Goal: Task Accomplishment & Management: Complete application form

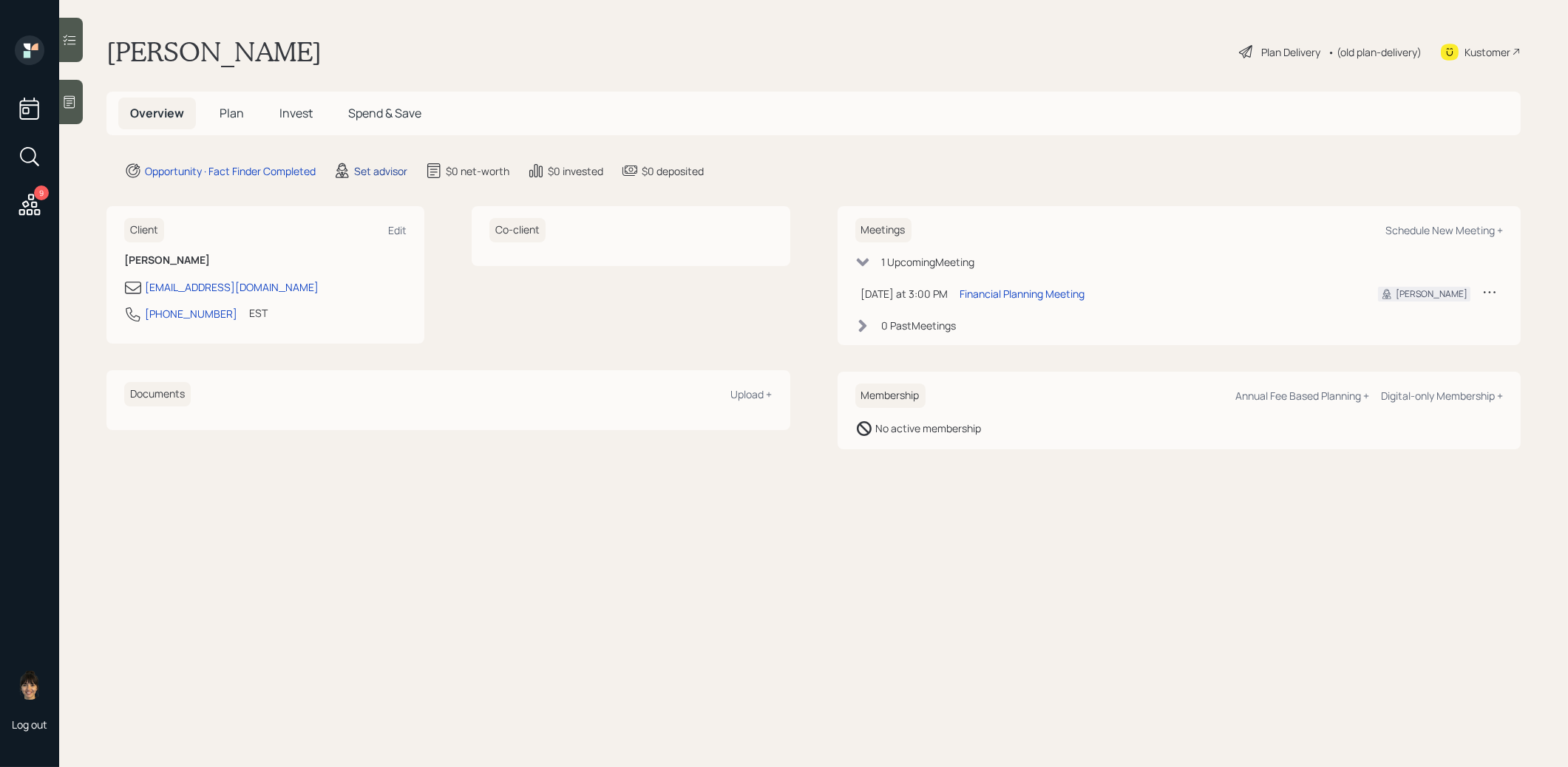
click at [390, 171] on div "Set advisor" at bounding box center [381, 171] width 53 height 16
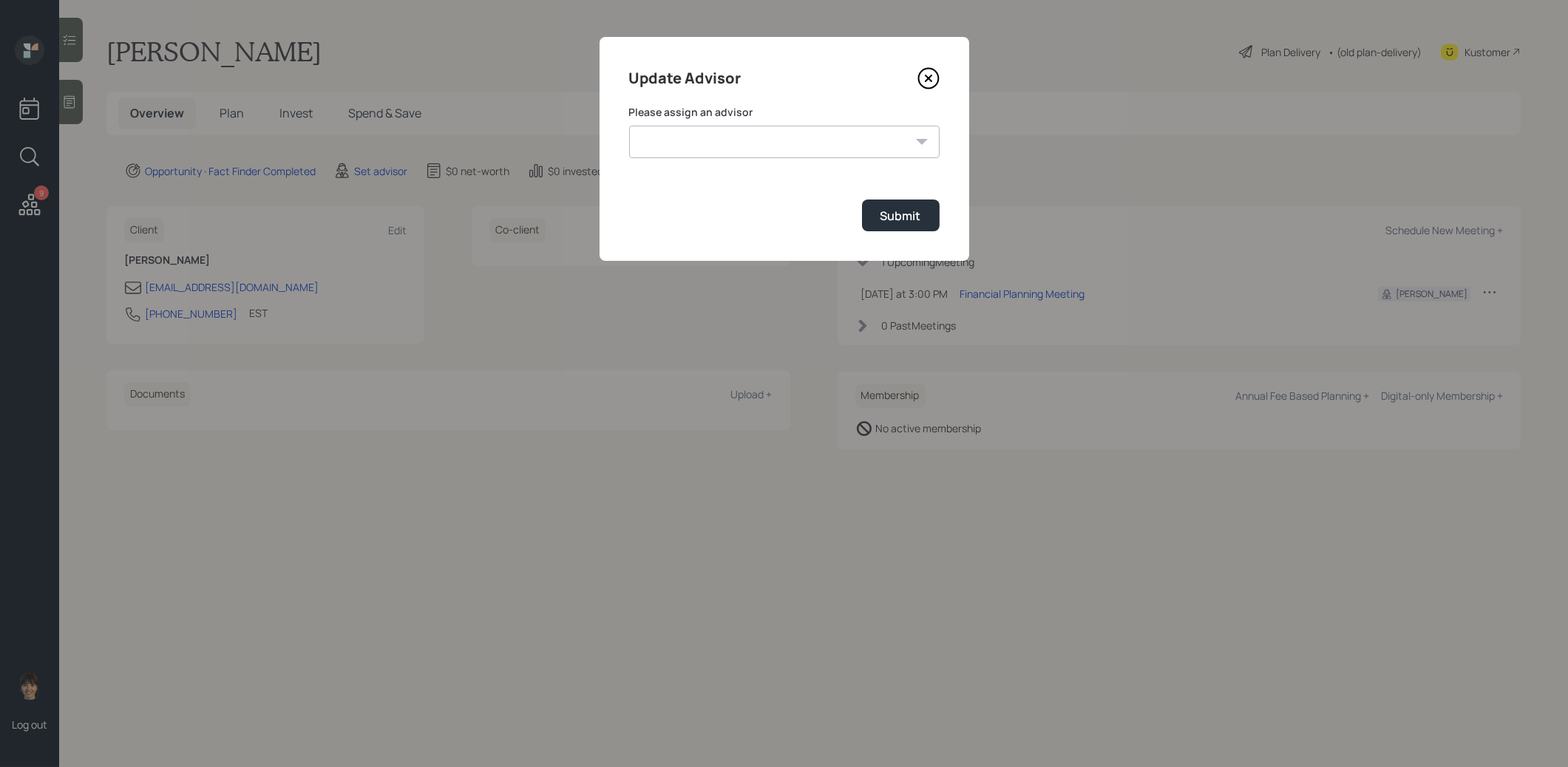
click at [772, 132] on select "[PERSON_NAME] [PERSON_NAME] [PERSON_NAME] End [PERSON_NAME] [PERSON_NAME] [PERS…" at bounding box center [785, 141] width 311 height 32
select select "8b79112e-3cfb-44f9-89e7-15267fe946c1"
click at [630, 125] on select "[PERSON_NAME] [PERSON_NAME] [PERSON_NAME] End [PERSON_NAME] [PERSON_NAME] [PERS…" at bounding box center [785, 141] width 311 height 32
click at [924, 211] on button "Submit" at bounding box center [900, 215] width 78 height 31
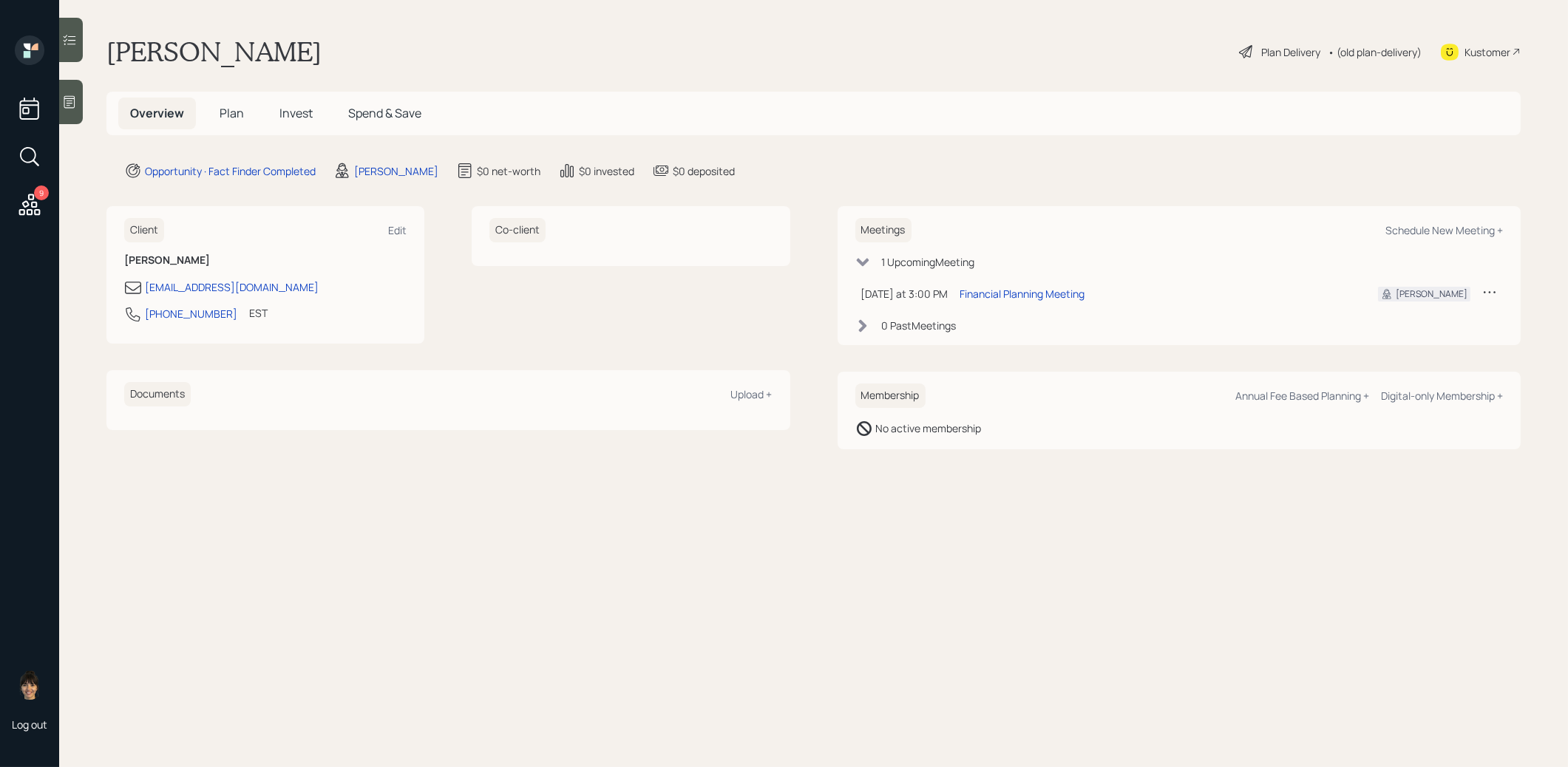
click at [74, 99] on icon at bounding box center [69, 102] width 15 height 15
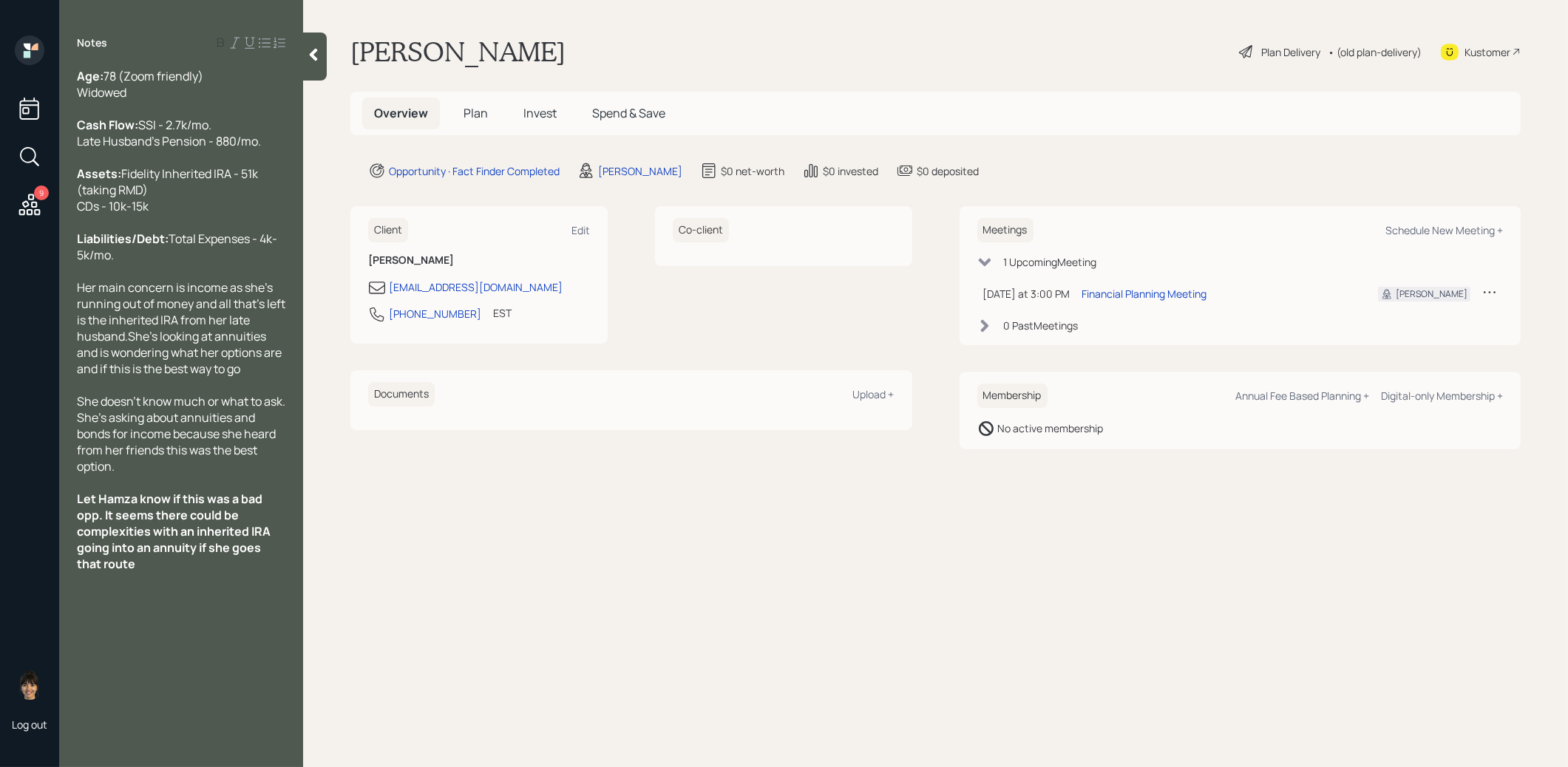
click at [469, 109] on span "Plan" at bounding box center [476, 113] width 25 height 17
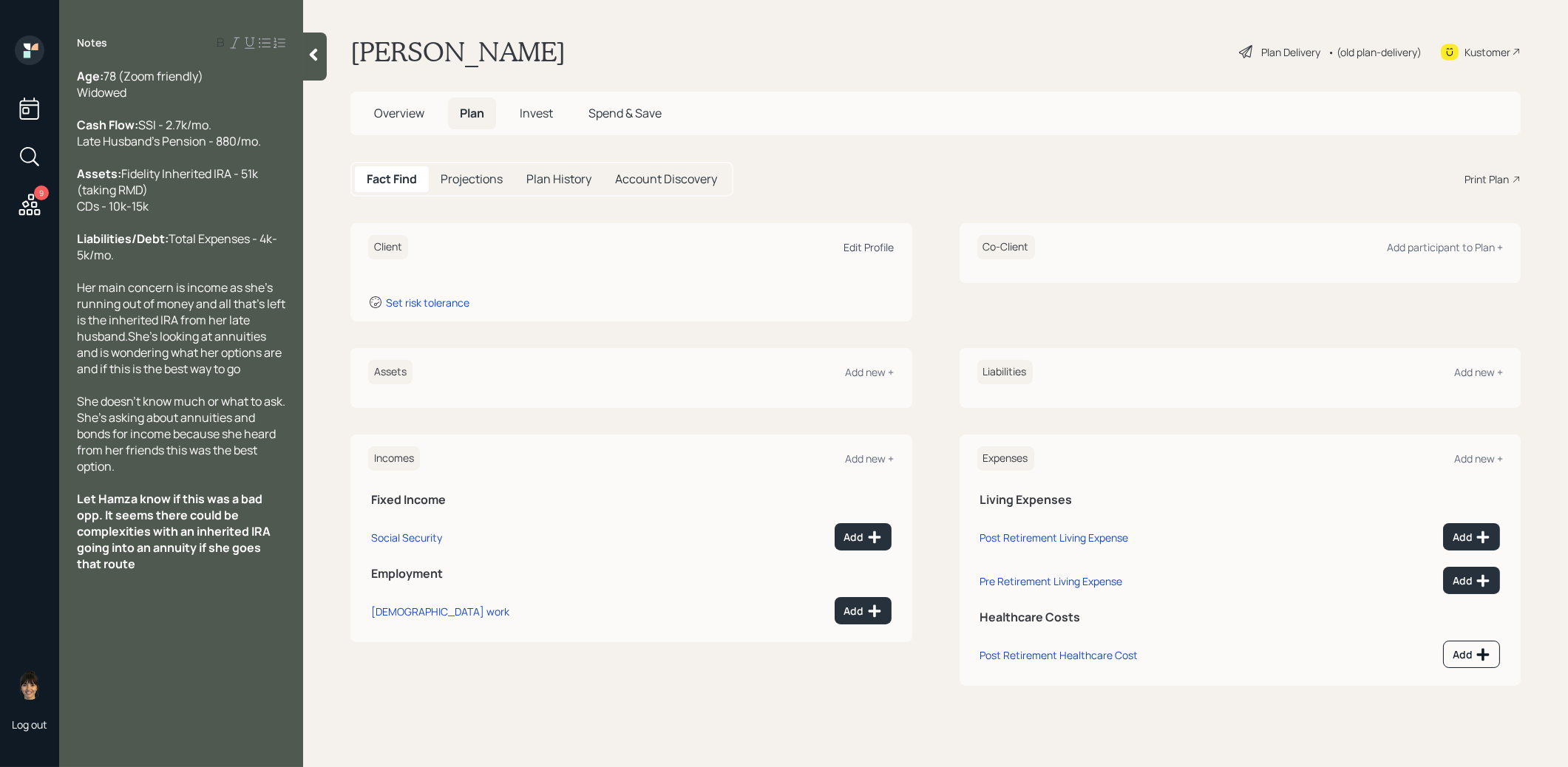
click at [885, 245] on div "Edit Profile" at bounding box center [869, 247] width 50 height 14
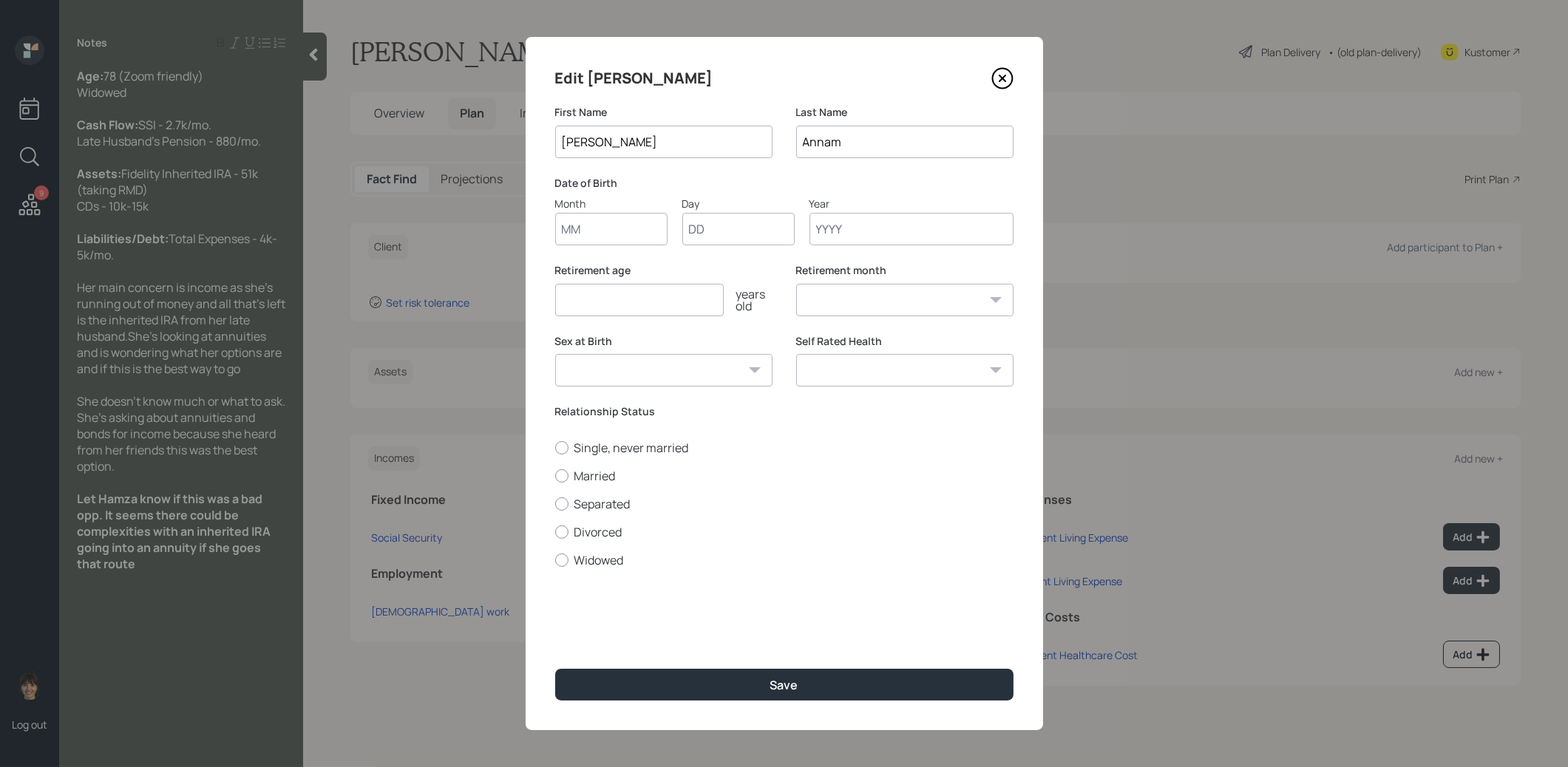
click at [636, 225] on input "Month" at bounding box center [611, 229] width 112 height 32
type input "01"
type input "1950"
select select "1"
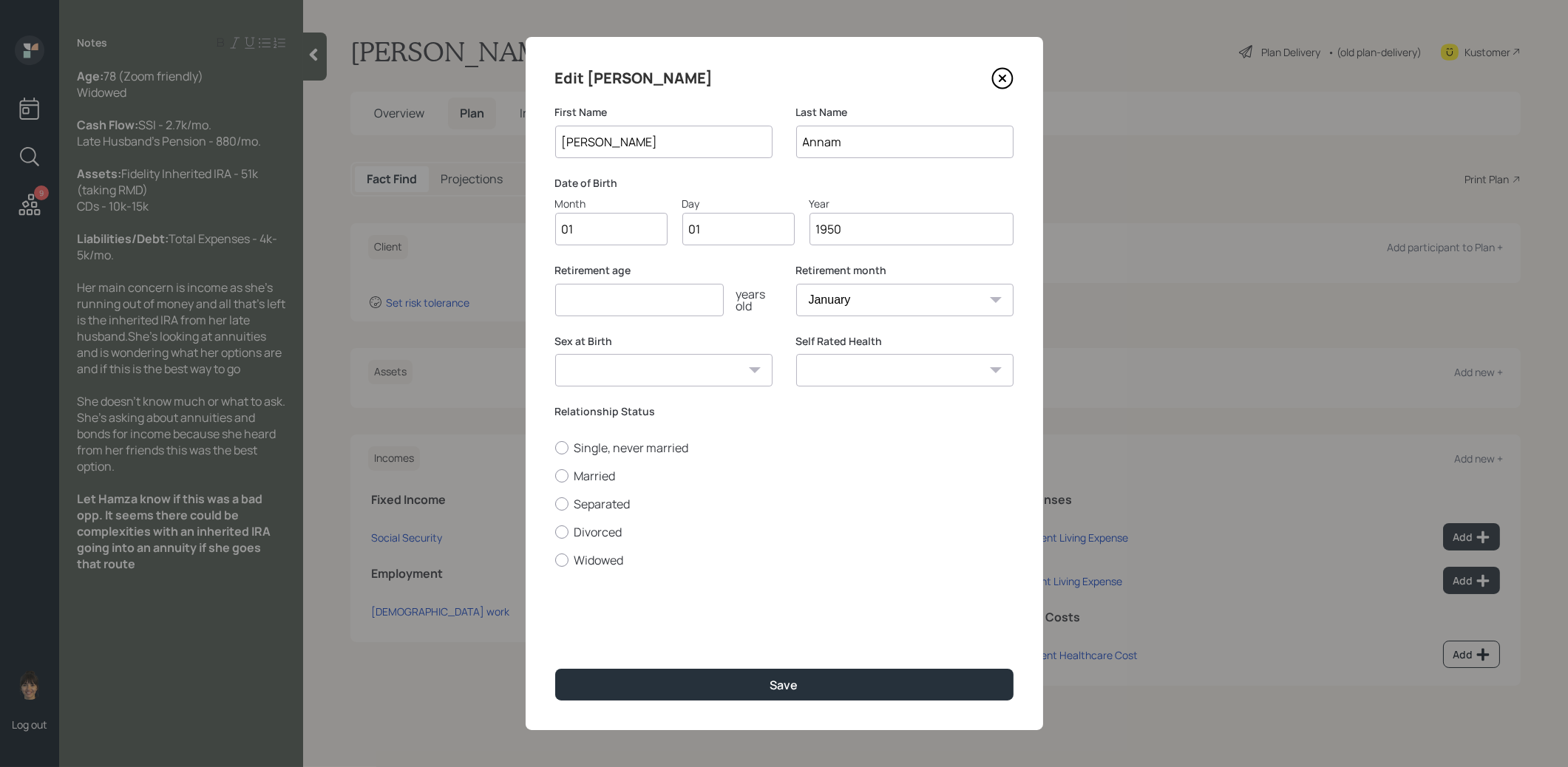
type input "1950"
click at [628, 305] on input "number" at bounding box center [639, 300] width 169 height 32
type input "67"
click at [562, 560] on div at bounding box center [562, 560] width 13 height 13
click at [555, 560] on input "Widowed" at bounding box center [554, 559] width 1 height 1
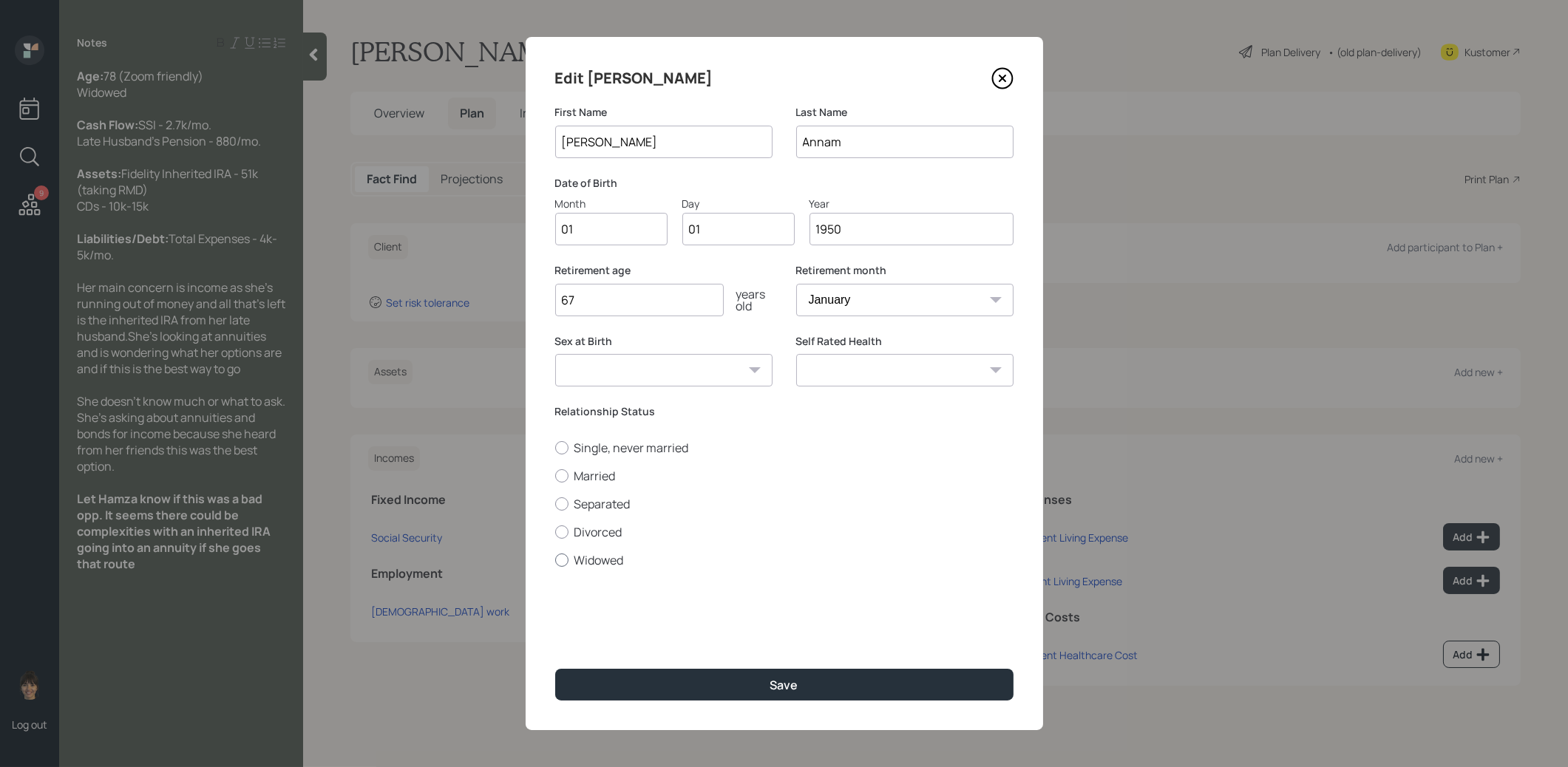
radio input "true"
click at [620, 685] on button "Save" at bounding box center [784, 684] width 459 height 31
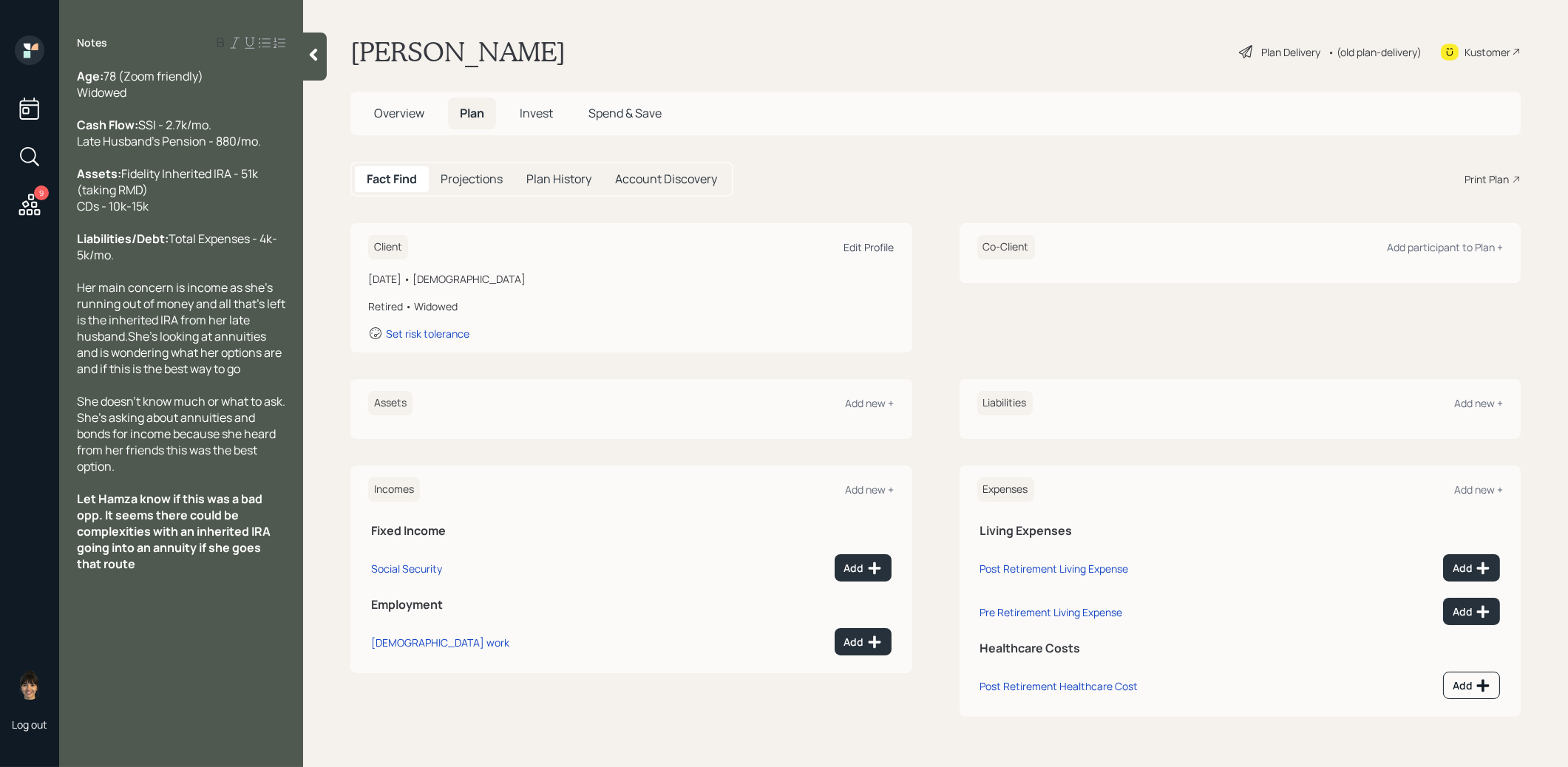
click at [870, 248] on div "Edit Profile" at bounding box center [869, 247] width 50 height 14
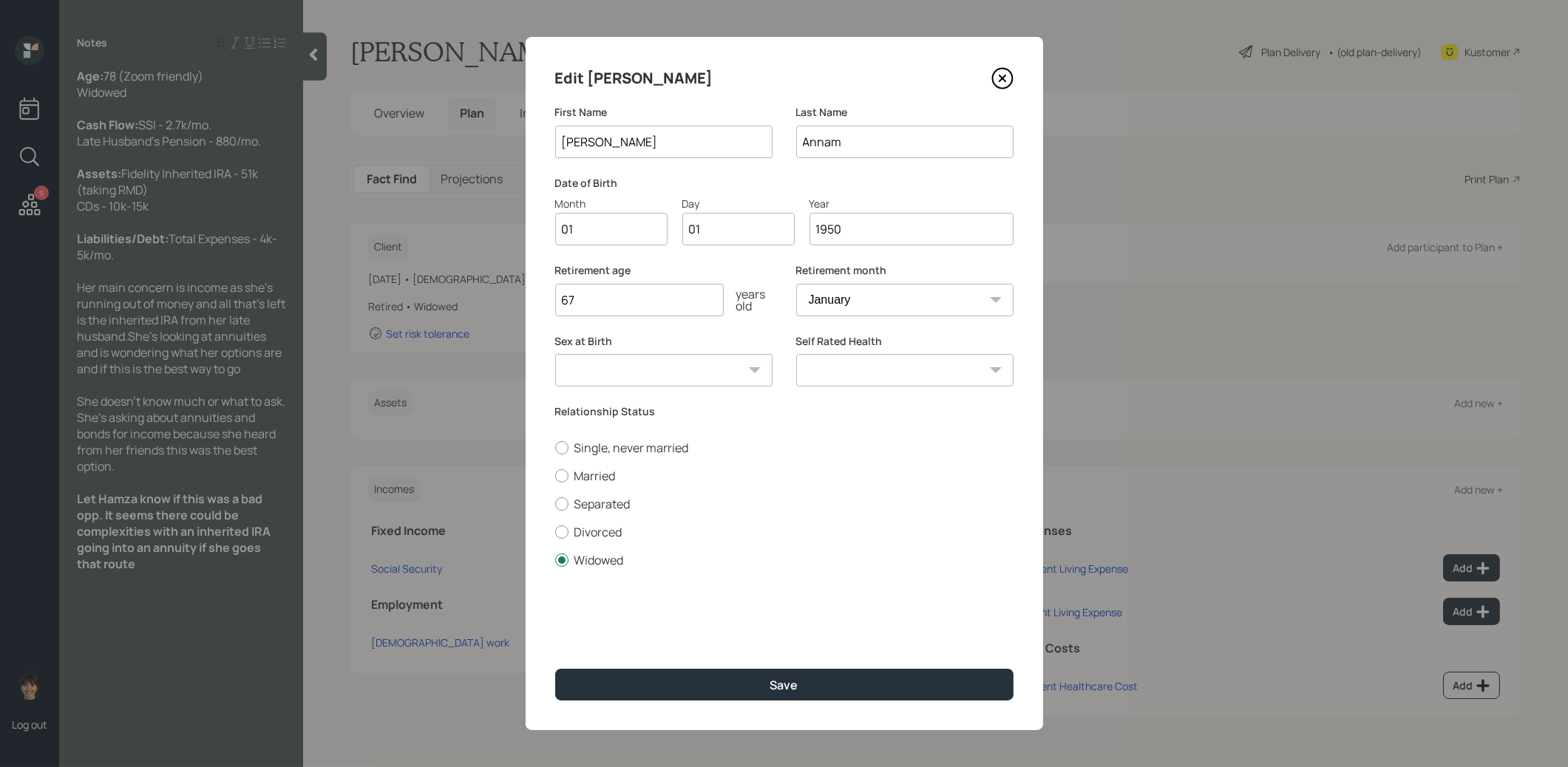
click at [861, 234] on input "1950" at bounding box center [911, 229] width 204 height 32
type input "1947"
click at [720, 679] on button "Save" at bounding box center [784, 684] width 459 height 31
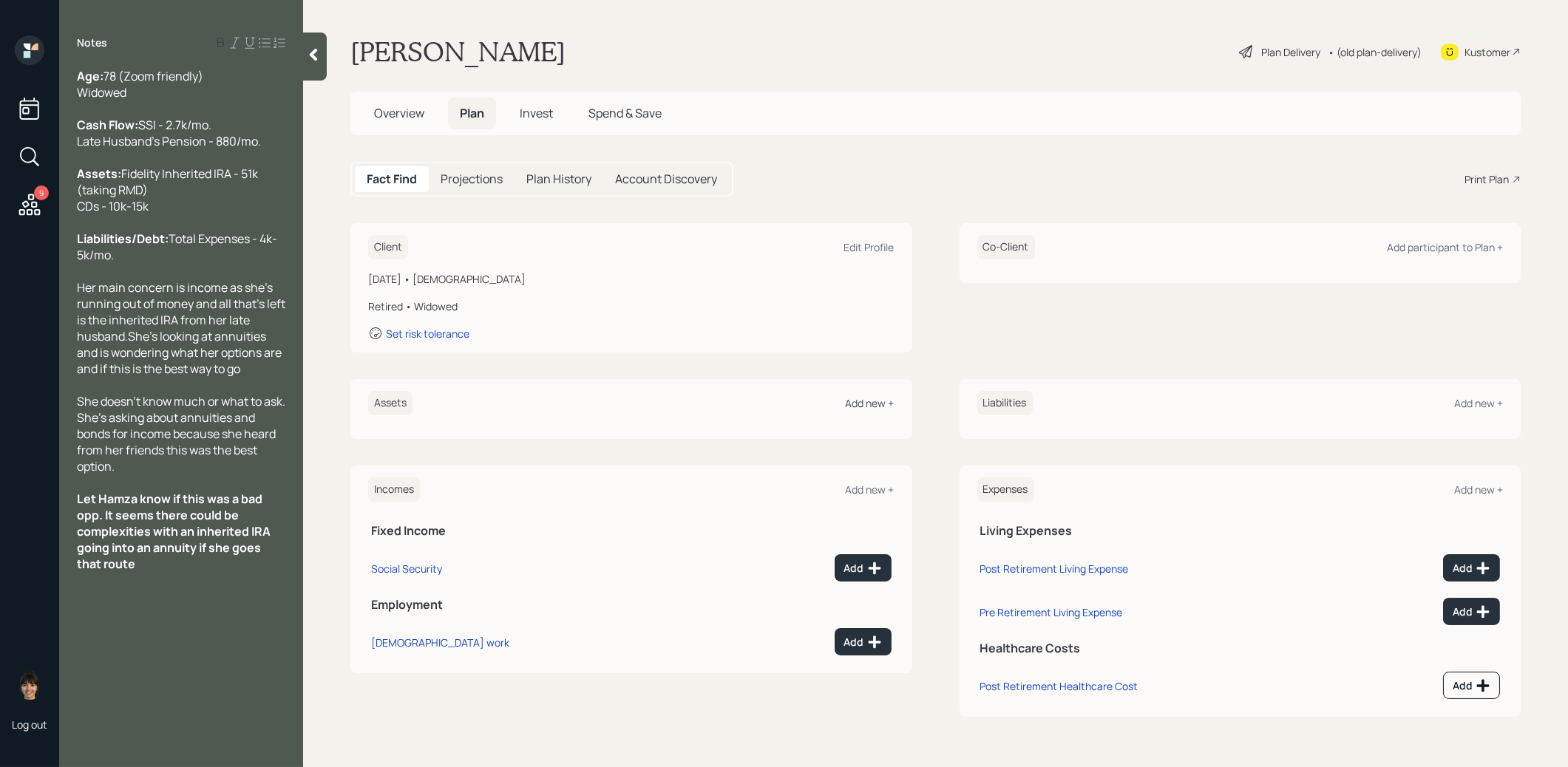
click at [868, 399] on div "Add new +" at bounding box center [870, 403] width 49 height 14
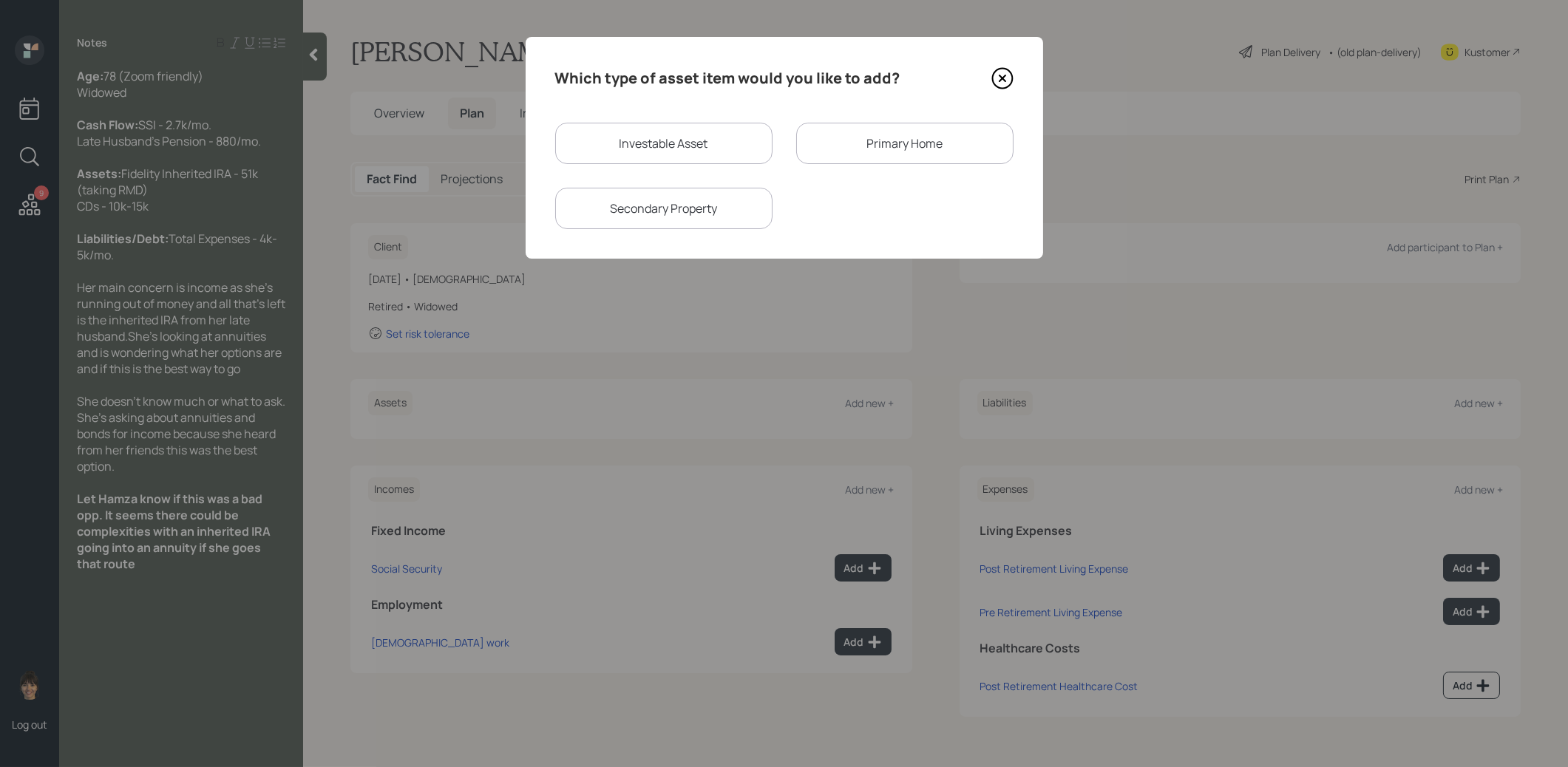
click at [672, 130] on div "Investable Asset" at bounding box center [663, 144] width 217 height 41
select select "taxable"
select select "balanced"
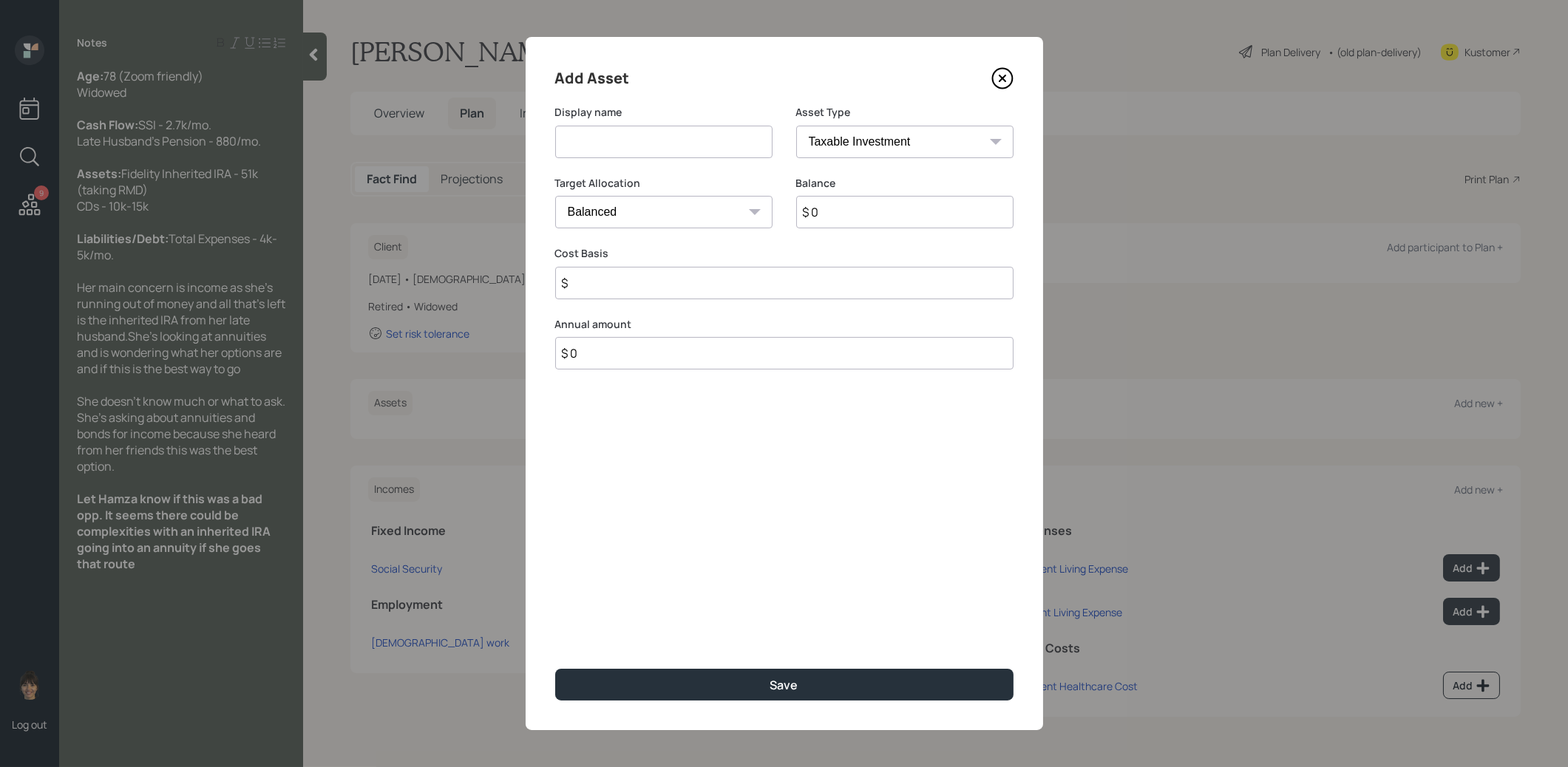
click at [654, 145] on input at bounding box center [663, 141] width 217 height 32
type input "Inherited IRA"
click at [890, 139] on select "SEP [PERSON_NAME] IRA 401(k) [PERSON_NAME] 401(k) 403(b) [PERSON_NAME] 403(b) 4…" at bounding box center [905, 141] width 217 height 32
select select "ira"
click at [796, 125] on select "SEP [PERSON_NAME] IRA 401(k) [PERSON_NAME] 401(k) 403(b) [PERSON_NAME] 403(b) 4…" at bounding box center [905, 141] width 217 height 32
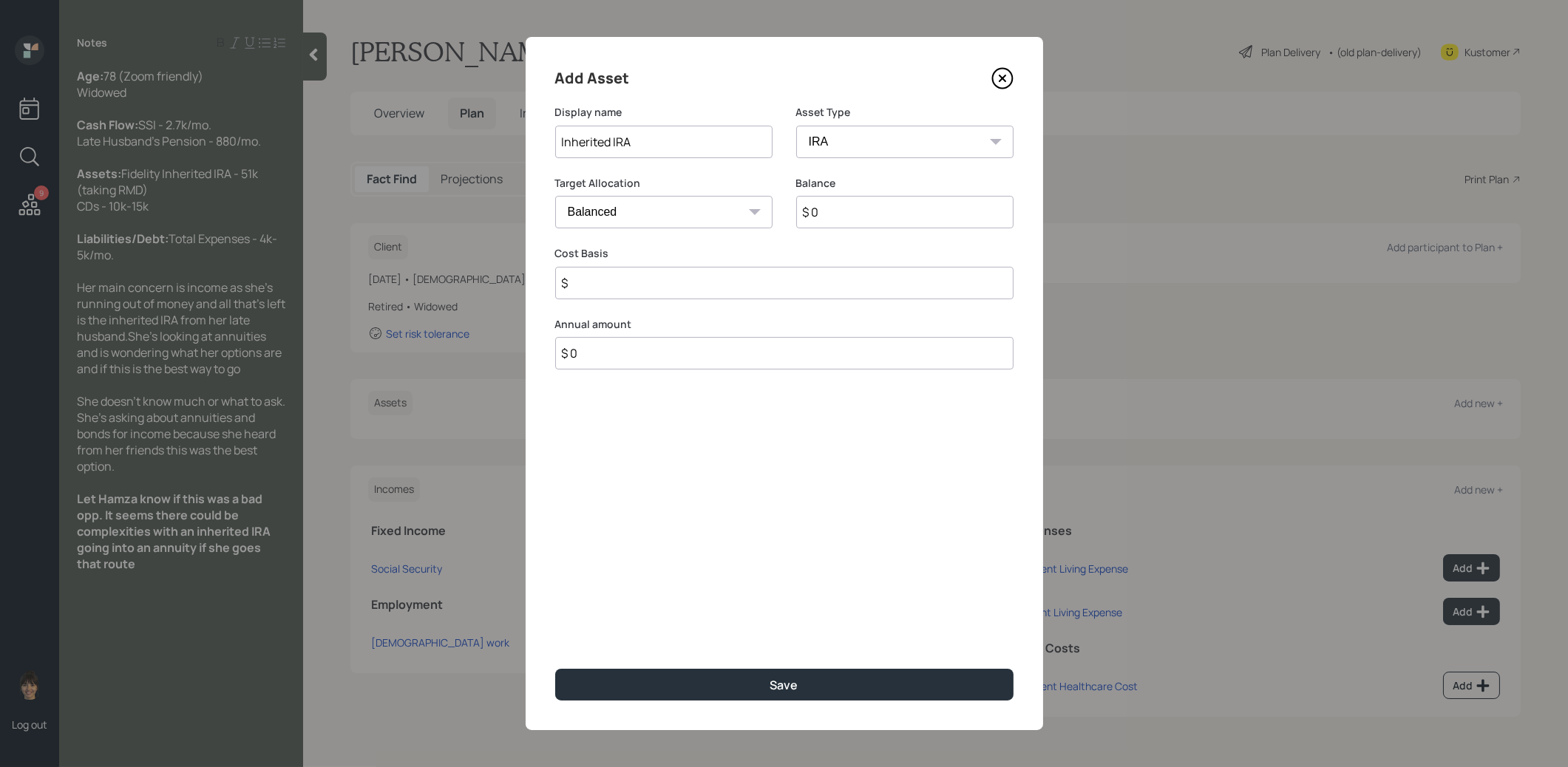
type input "$"
click at [847, 211] on input "$ 0" at bounding box center [905, 211] width 217 height 32
type input "$ 51,000"
click at [891, 143] on select "SEP [PERSON_NAME] IRA 401(k) [PERSON_NAME] 401(k) 403(b) [PERSON_NAME] 403(b) 4…" at bounding box center [905, 141] width 217 height 32
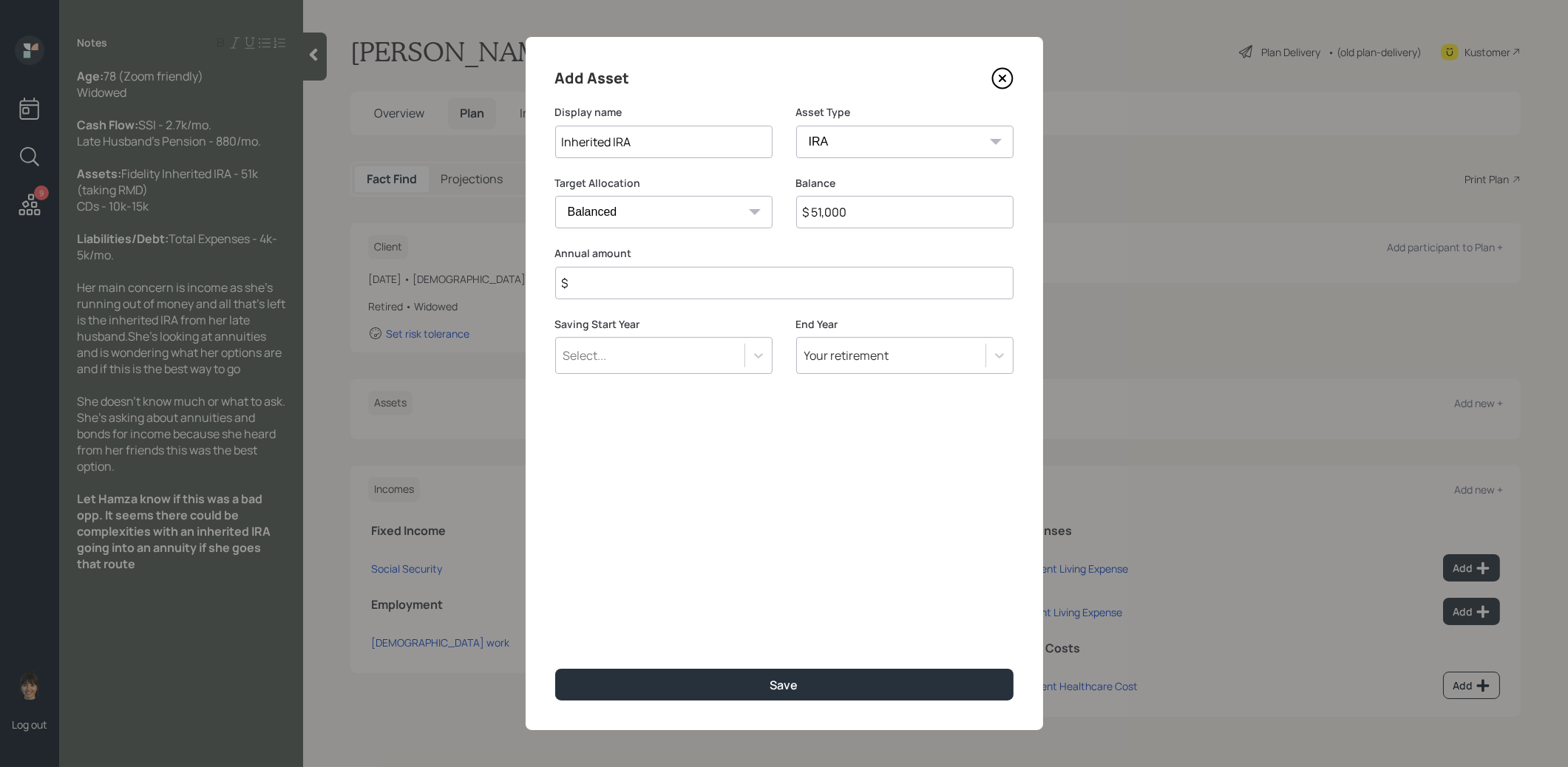
select select "taxable"
click at [796, 125] on select "SEP [PERSON_NAME] IRA 401(k) [PERSON_NAME] 401(k) 403(b) [PERSON_NAME] 403(b) 4…" at bounding box center [905, 141] width 217 height 32
click at [716, 289] on input "$" at bounding box center [784, 282] width 459 height 32
type input "$ 1"
click at [647, 356] on input "$" at bounding box center [784, 353] width 459 height 32
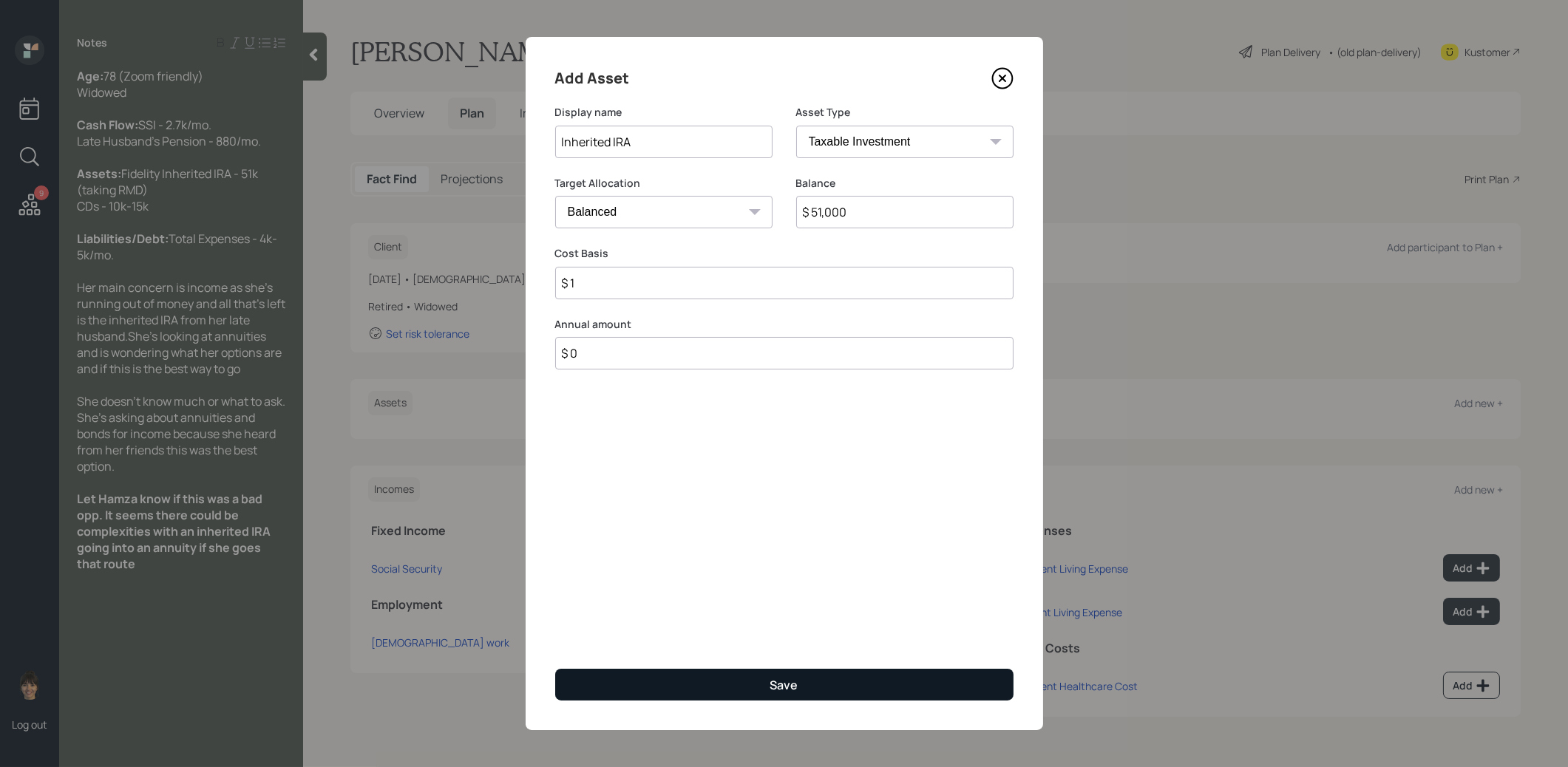
type input "$ 0"
click at [684, 686] on button "Save" at bounding box center [784, 684] width 459 height 31
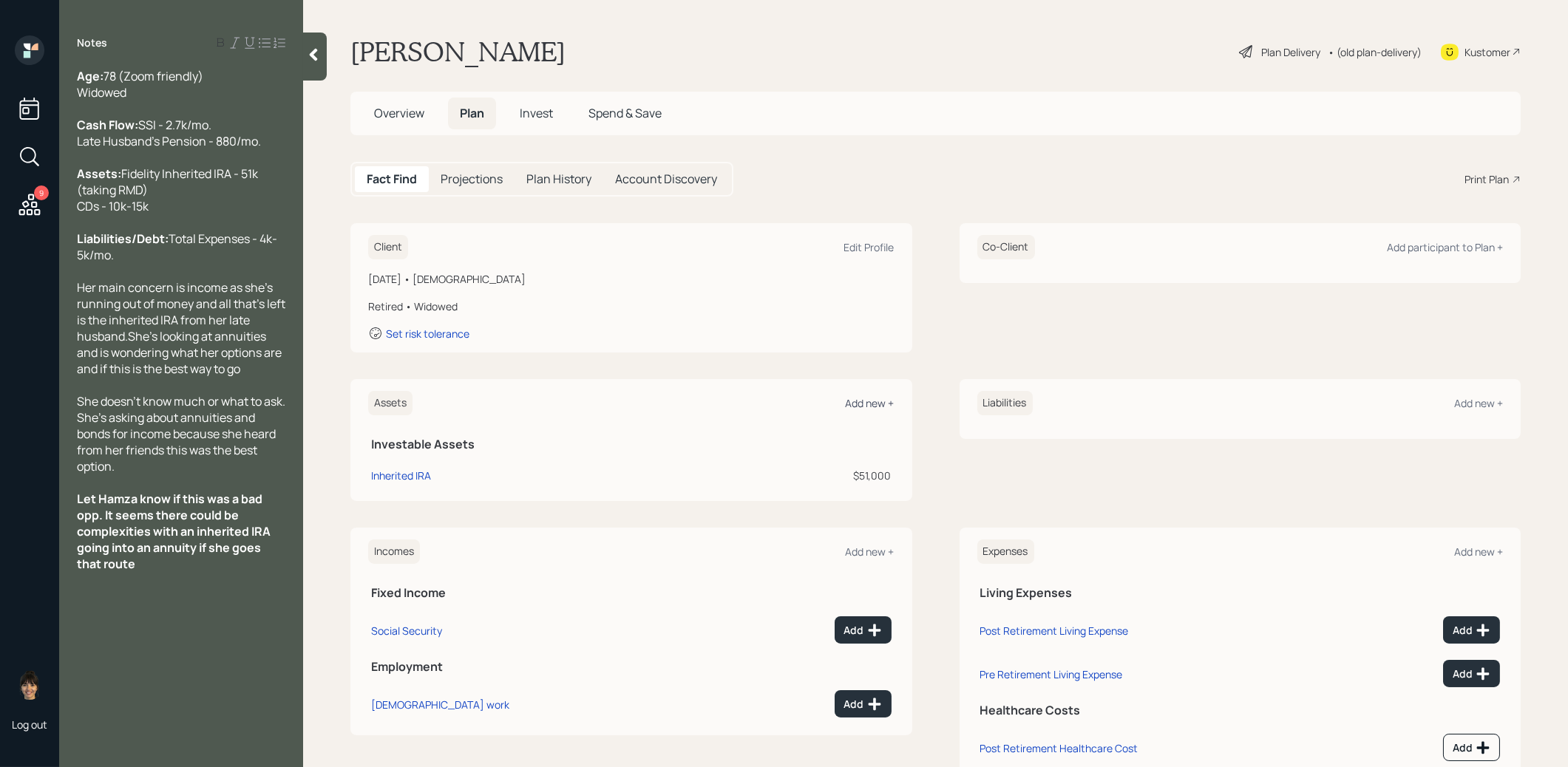
click at [872, 404] on div "Add new +" at bounding box center [870, 403] width 49 height 14
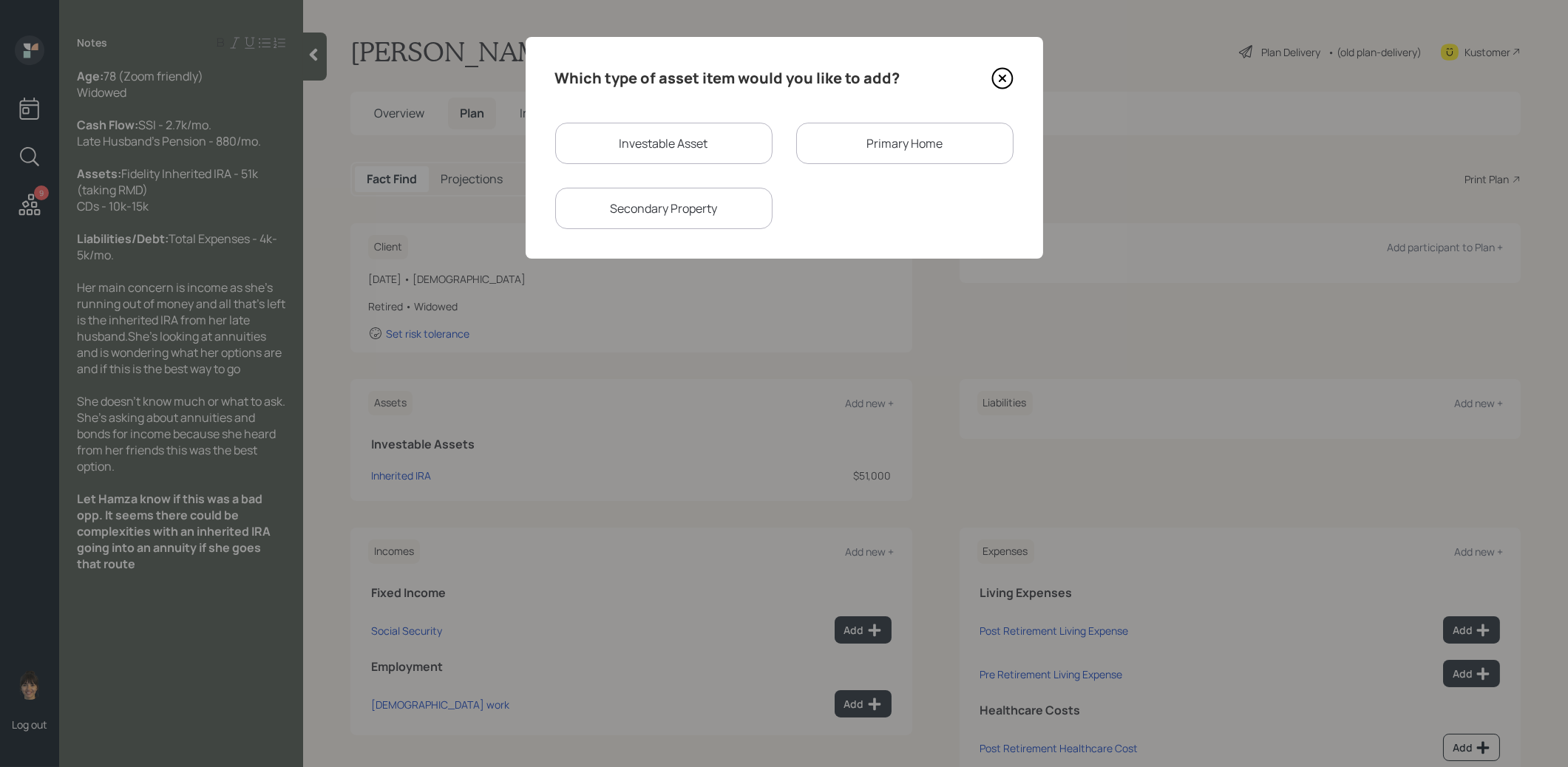
click at [682, 140] on div "Investable Asset" at bounding box center [663, 144] width 217 height 41
select select "taxable"
select select "balanced"
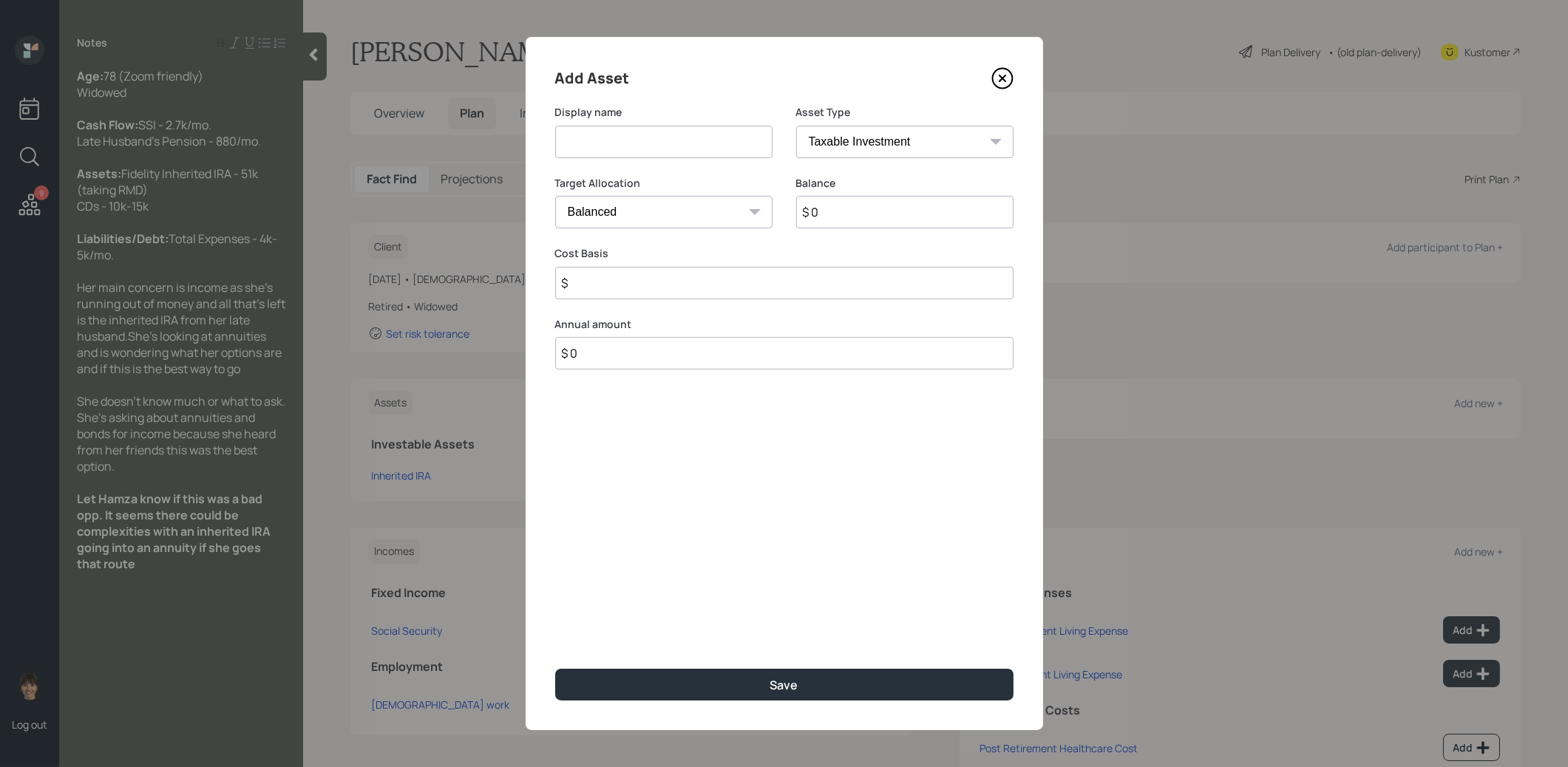
click at [668, 154] on input at bounding box center [663, 141] width 217 height 32
type input "CD's"
click at [870, 212] on input "$ 0" at bounding box center [905, 211] width 217 height 32
type input "$ 15,000"
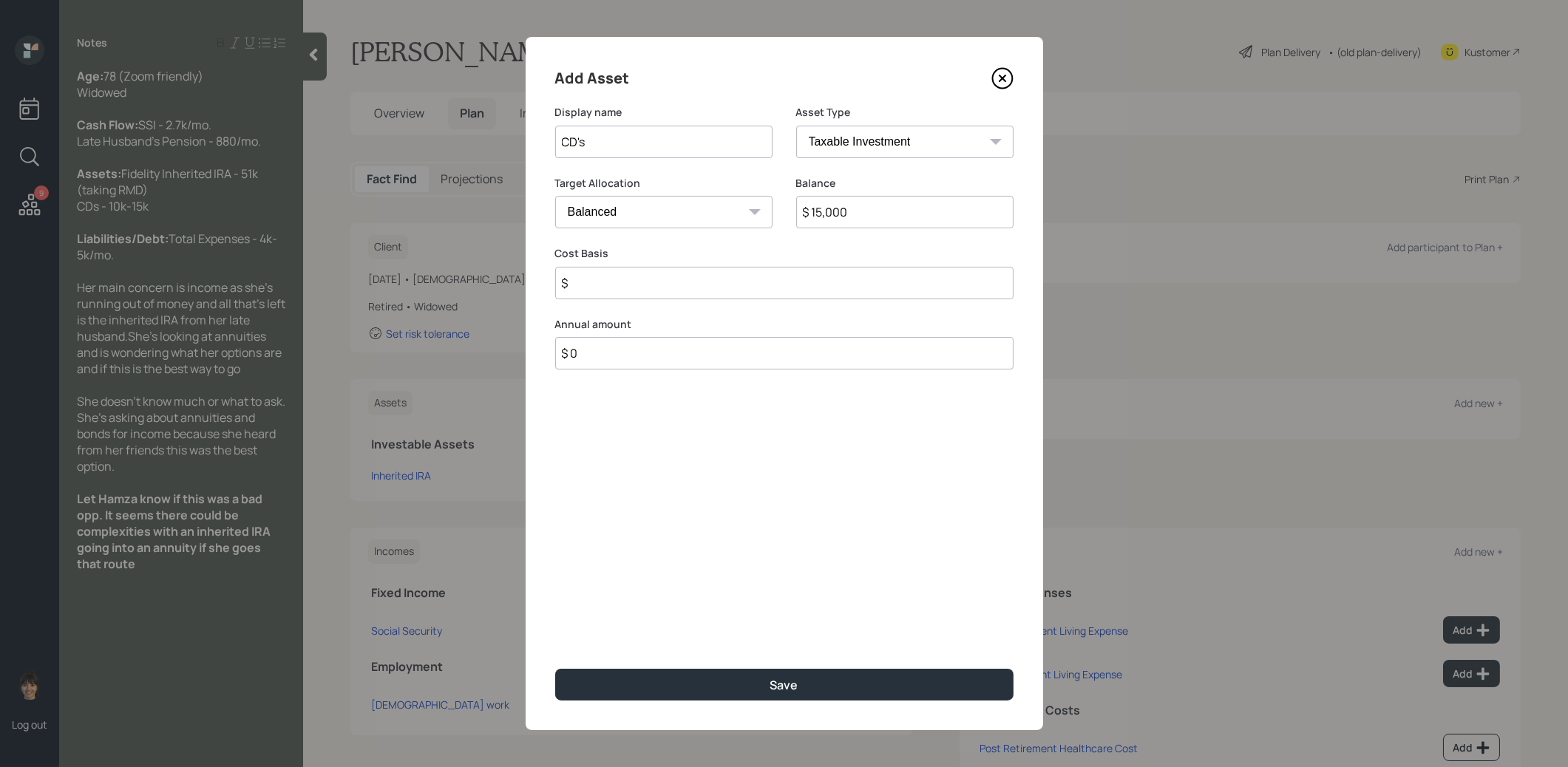
click at [758, 282] on input "$" at bounding box center [784, 282] width 459 height 32
type input "$ 15,000"
click at [739, 212] on select "Cash Conservative Balanced Aggressive" at bounding box center [663, 211] width 217 height 32
select select "uninvested"
click at [555, 196] on select "Cash Conservative Balanced Aggressive" at bounding box center [663, 211] width 217 height 32
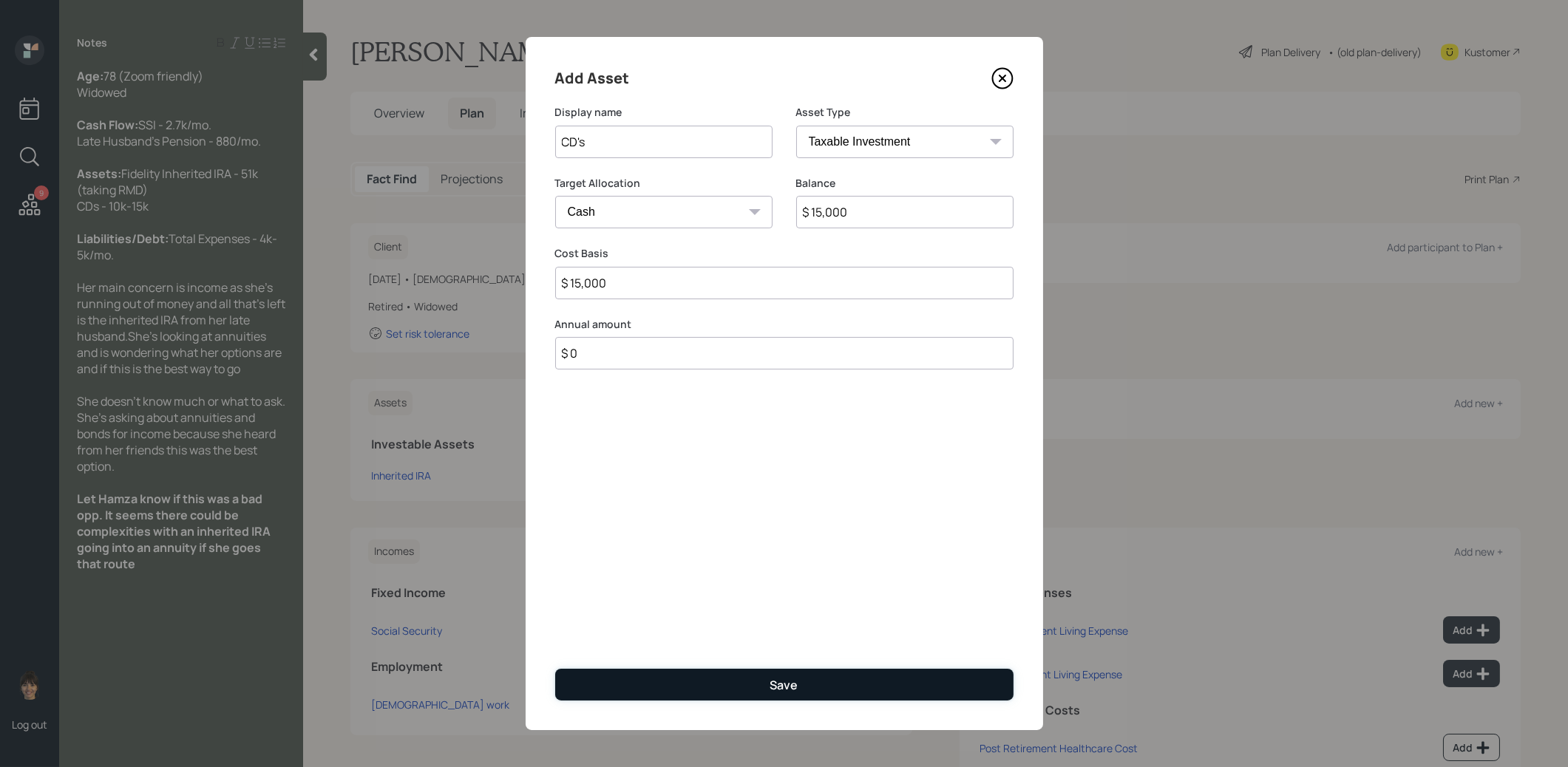
click at [677, 681] on button "Save" at bounding box center [784, 684] width 459 height 31
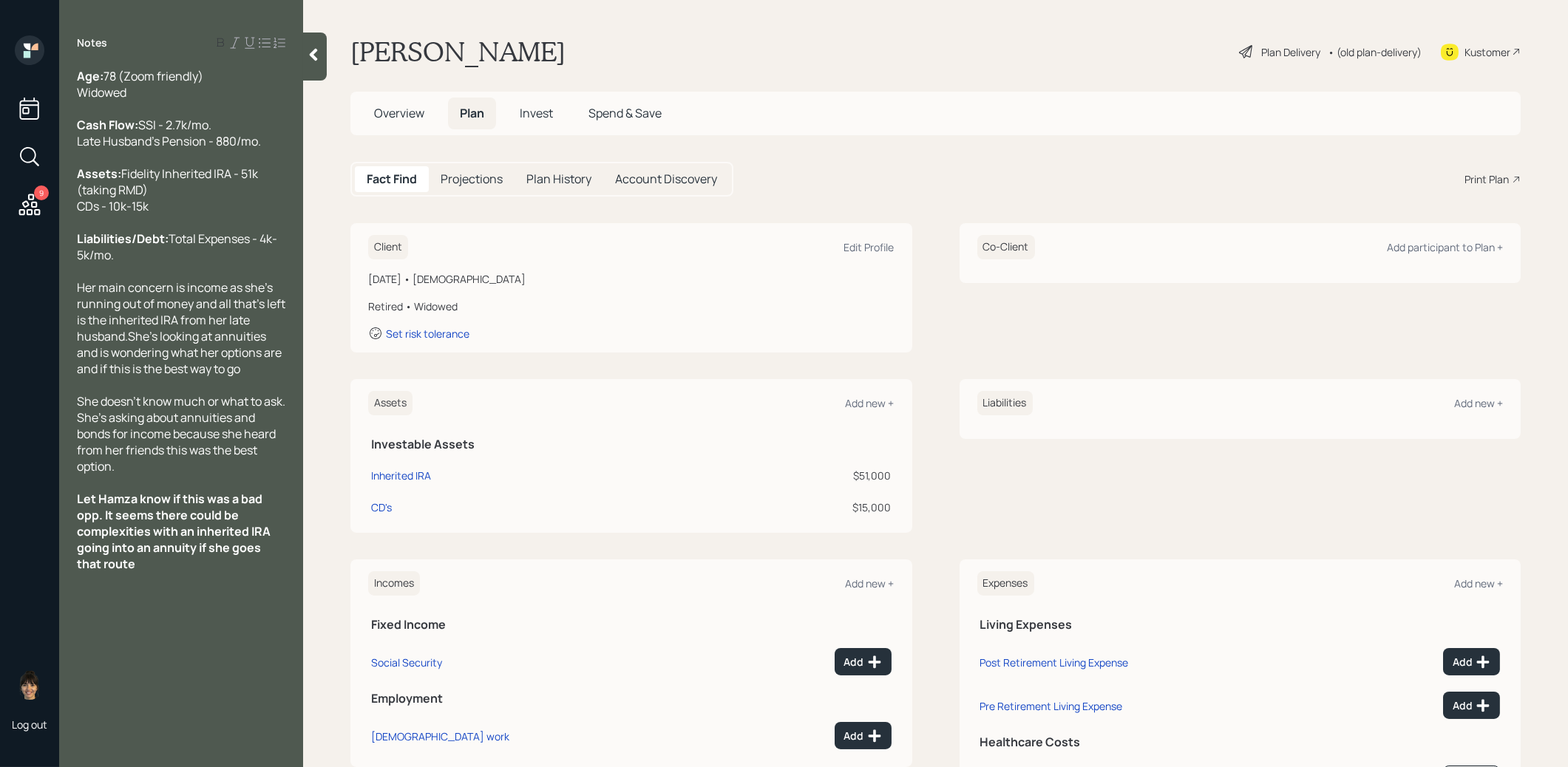
scroll to position [54, 0]
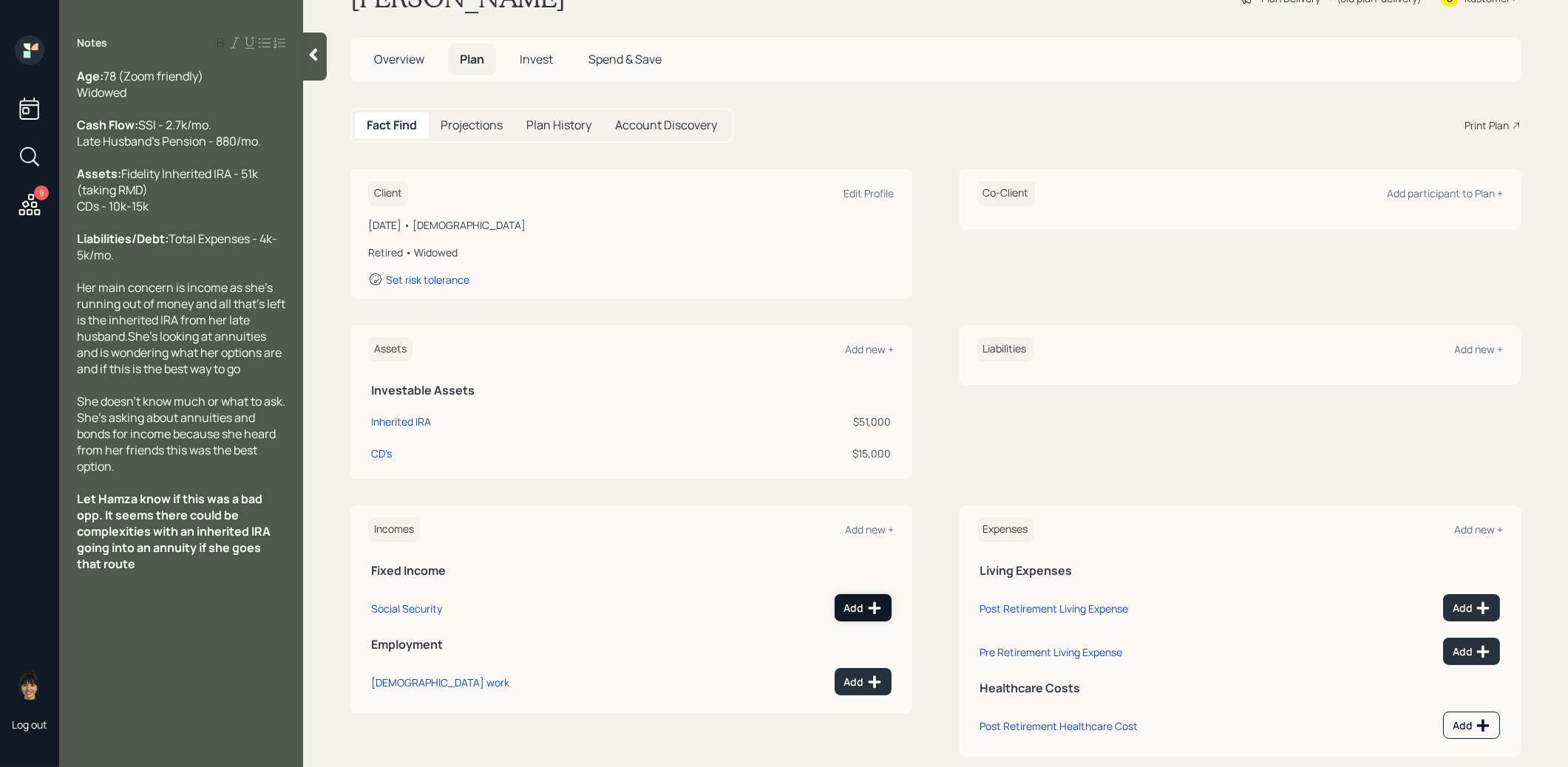
click at [865, 603] on div "Add" at bounding box center [863, 608] width 38 height 15
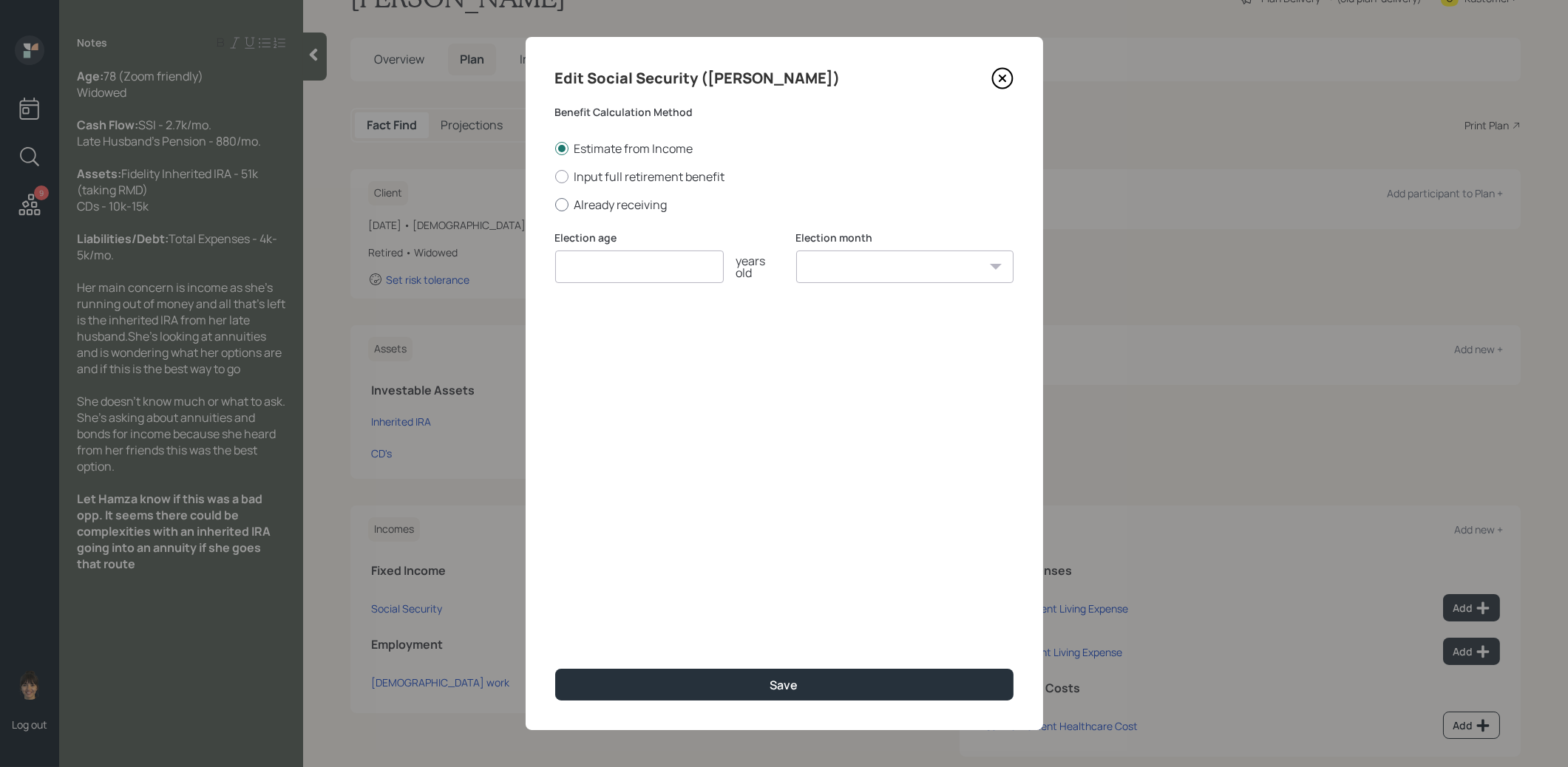
click at [561, 201] on div at bounding box center [562, 205] width 13 height 13
click at [555, 204] on input "Already receiving" at bounding box center [554, 204] width 1 height 1
radio input "true"
click at [590, 270] on input "number" at bounding box center [639, 266] width 169 height 32
type input "67"
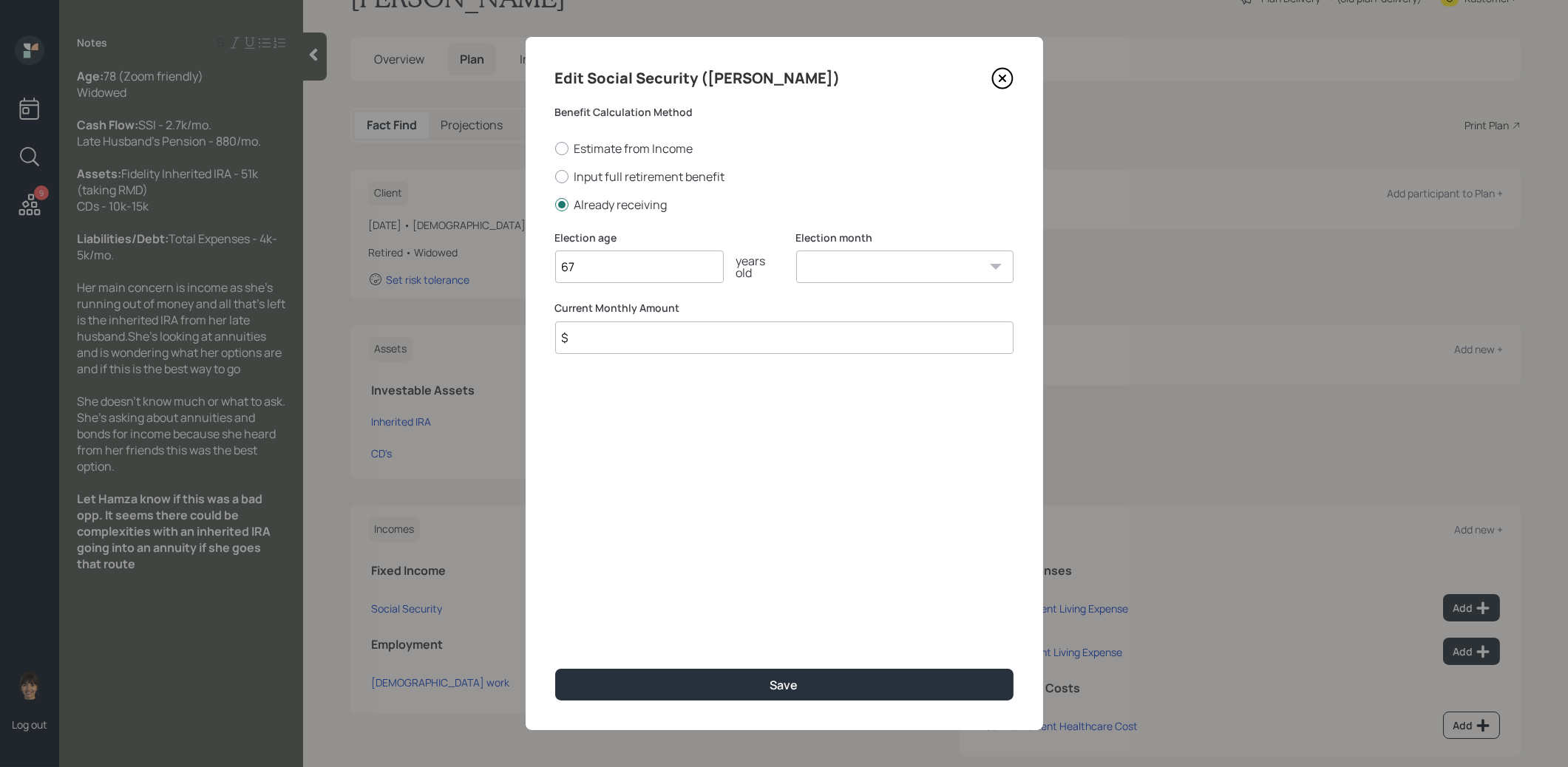
click at [836, 268] on select "January February March April May June July August September October November De…" at bounding box center [905, 266] width 217 height 32
select select "1"
click at [796, 250] on select "January February March April May June July August September October November De…" at bounding box center [905, 266] width 217 height 32
click at [710, 341] on input "$" at bounding box center [784, 337] width 459 height 32
type input "$ 2,700"
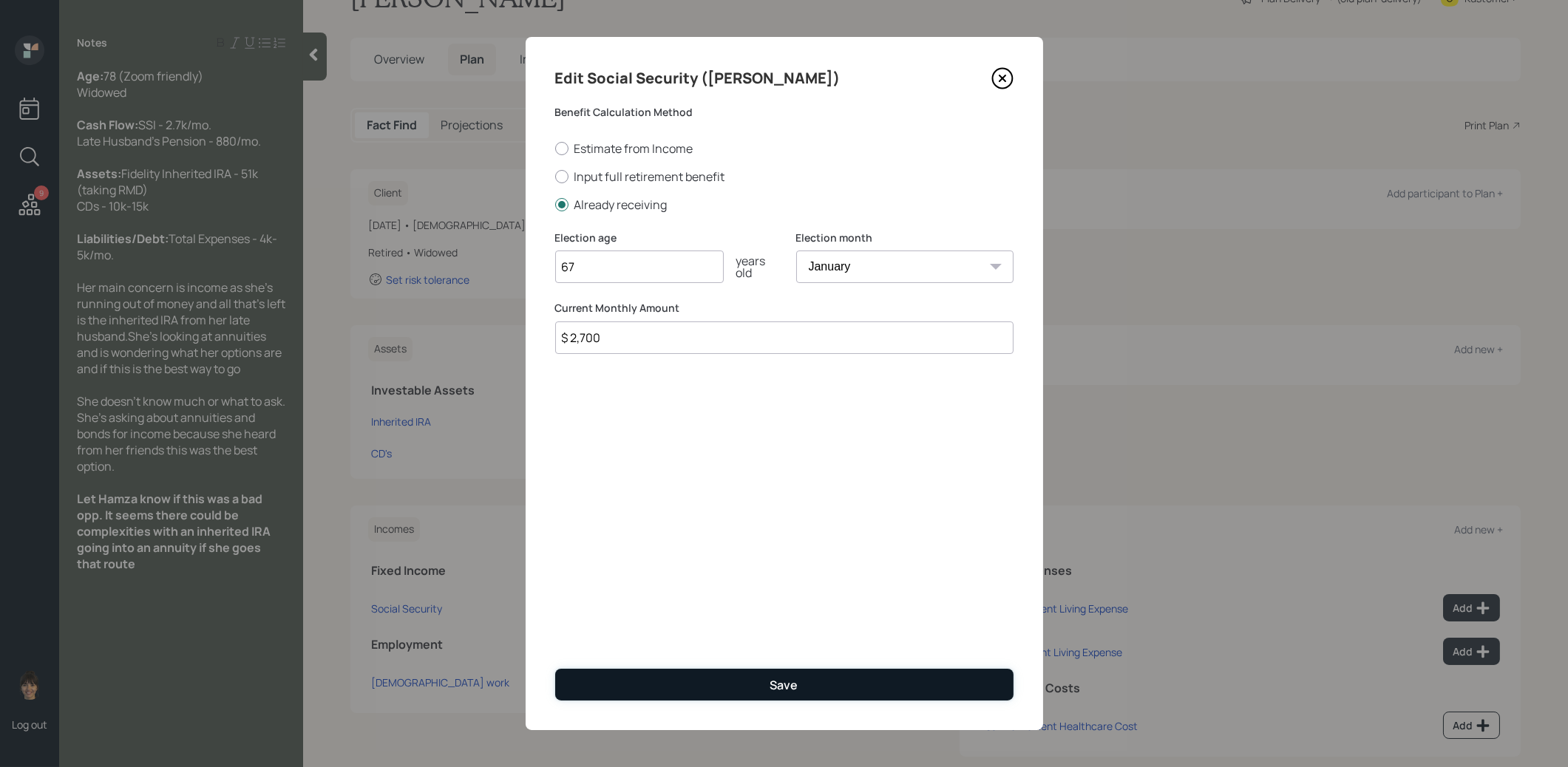
click at [724, 685] on button "Save" at bounding box center [784, 684] width 459 height 31
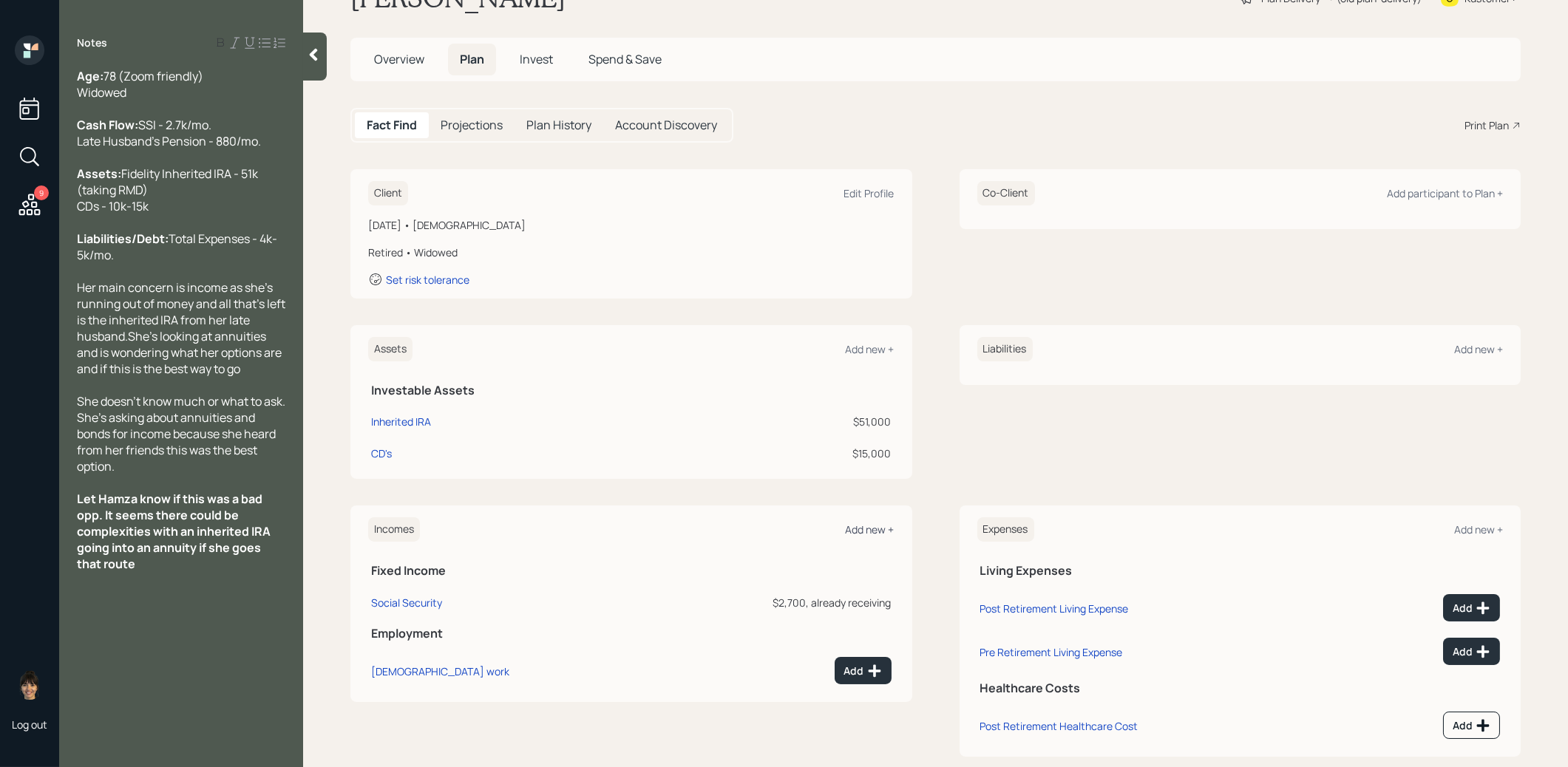
click at [875, 528] on div "Add new +" at bounding box center [870, 529] width 49 height 14
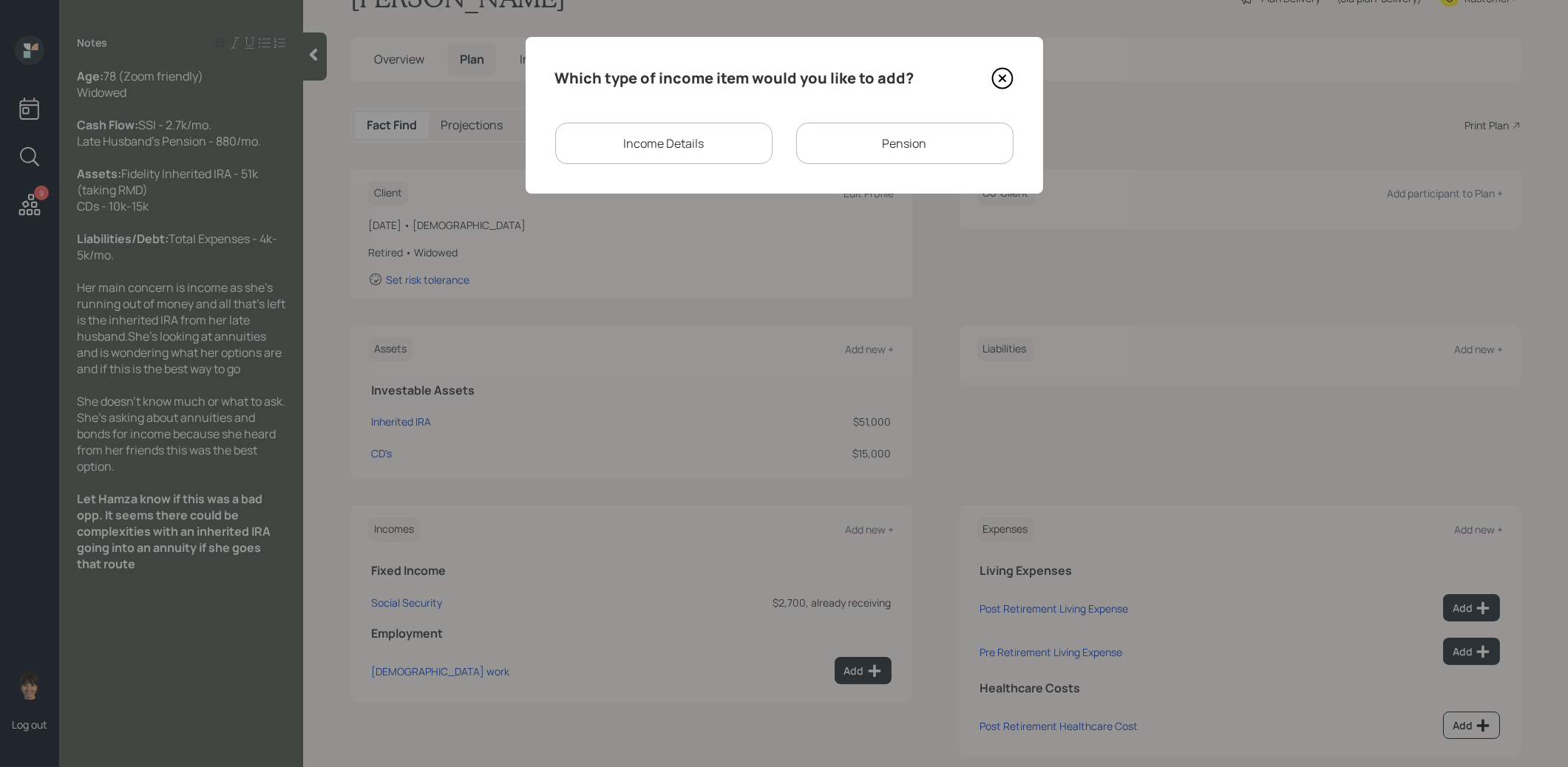
click at [831, 149] on div "Pension" at bounding box center [905, 144] width 217 height 41
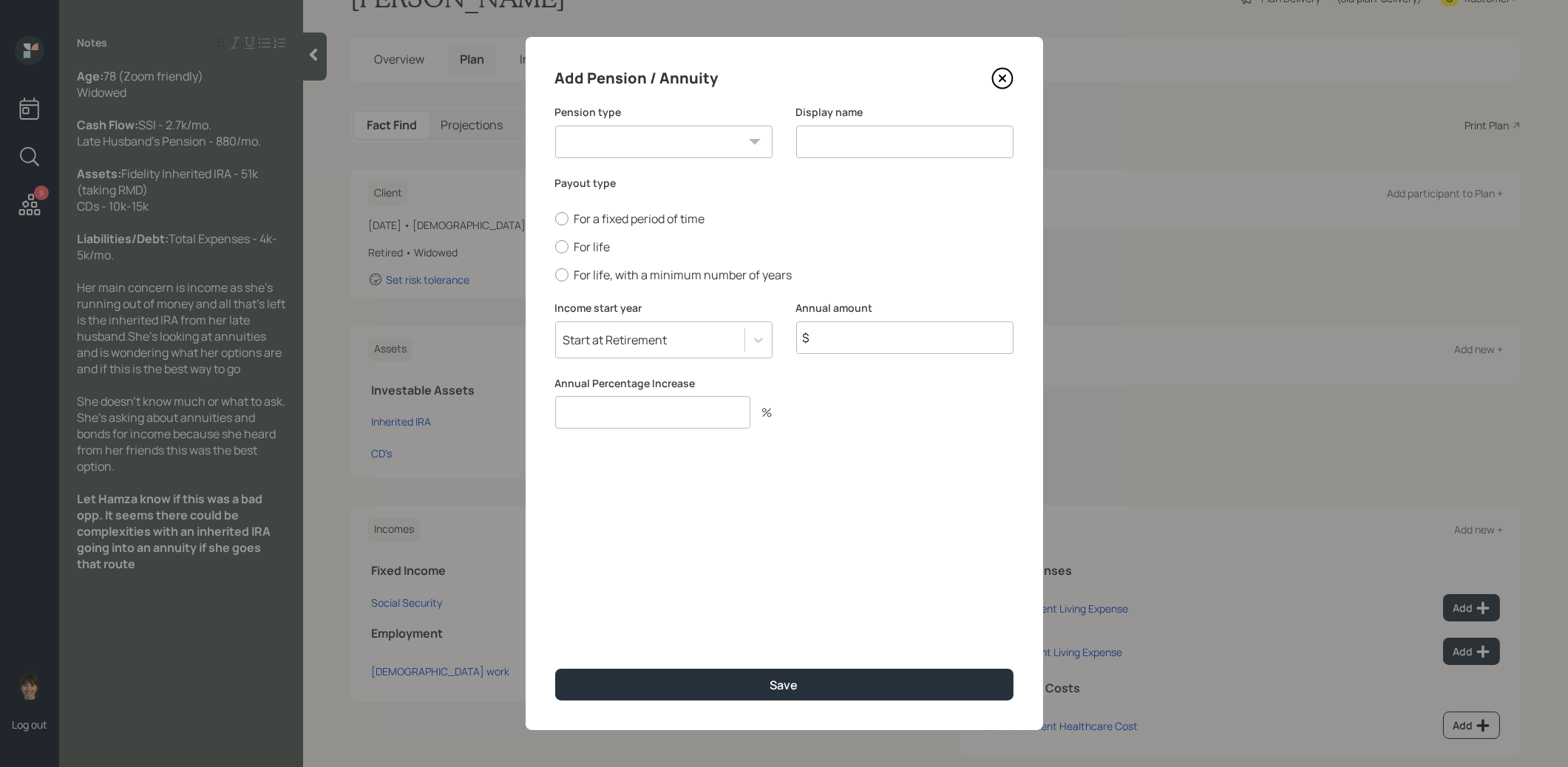
click at [710, 151] on select "Pension Annuity" at bounding box center [663, 141] width 217 height 32
select select "pension"
click at [555, 125] on select "Pension Annuity" at bounding box center [663, 141] width 217 height 32
click at [839, 144] on input at bounding box center [905, 141] width 217 height 32
type input "Pension"
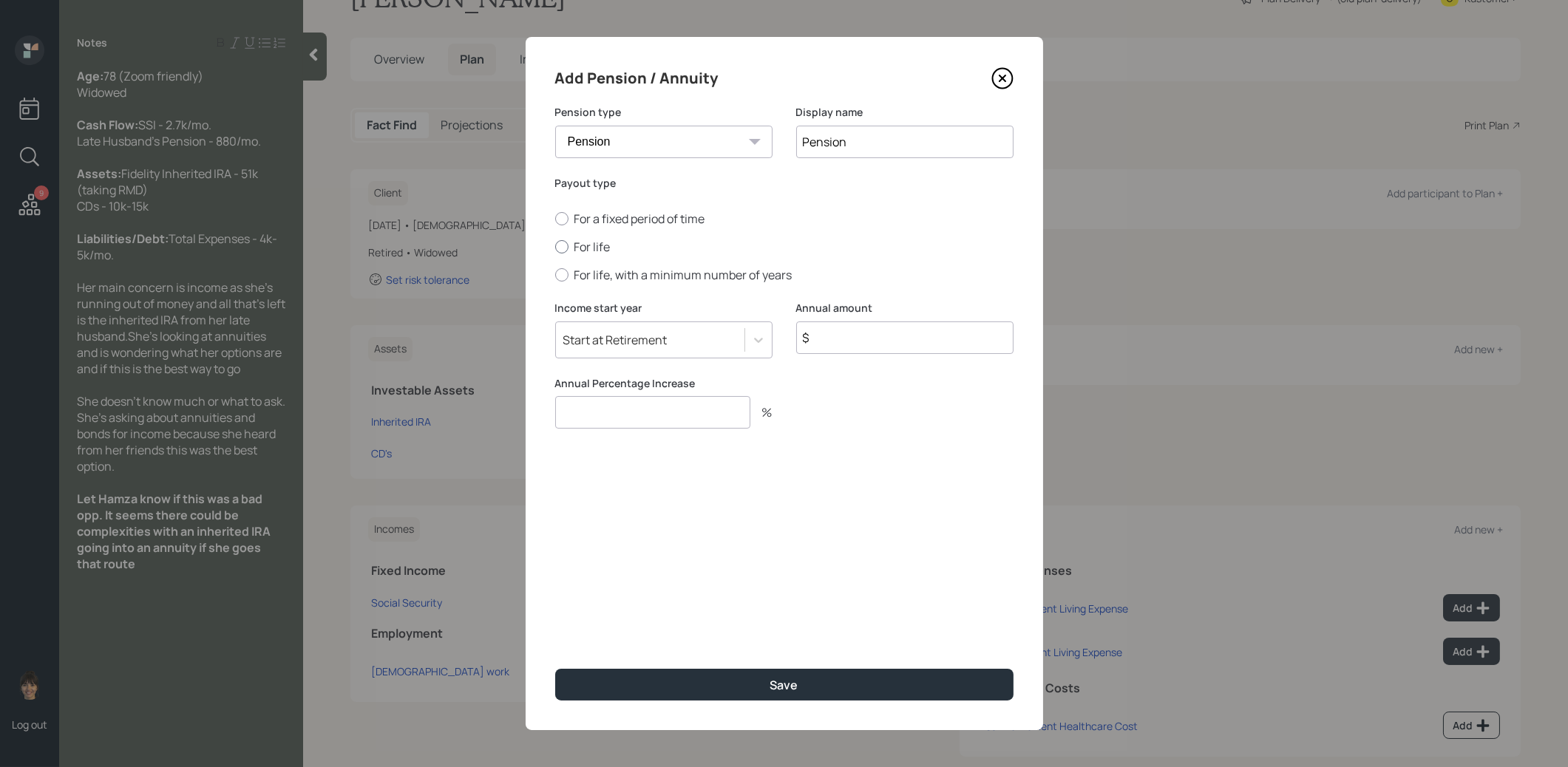
click at [566, 244] on div at bounding box center [562, 247] width 13 height 13
click at [555, 247] on input "For life" at bounding box center [554, 247] width 1 height 1
radio input "true"
click at [846, 336] on input "$" at bounding box center [905, 337] width 217 height 32
type input "$ 10,560"
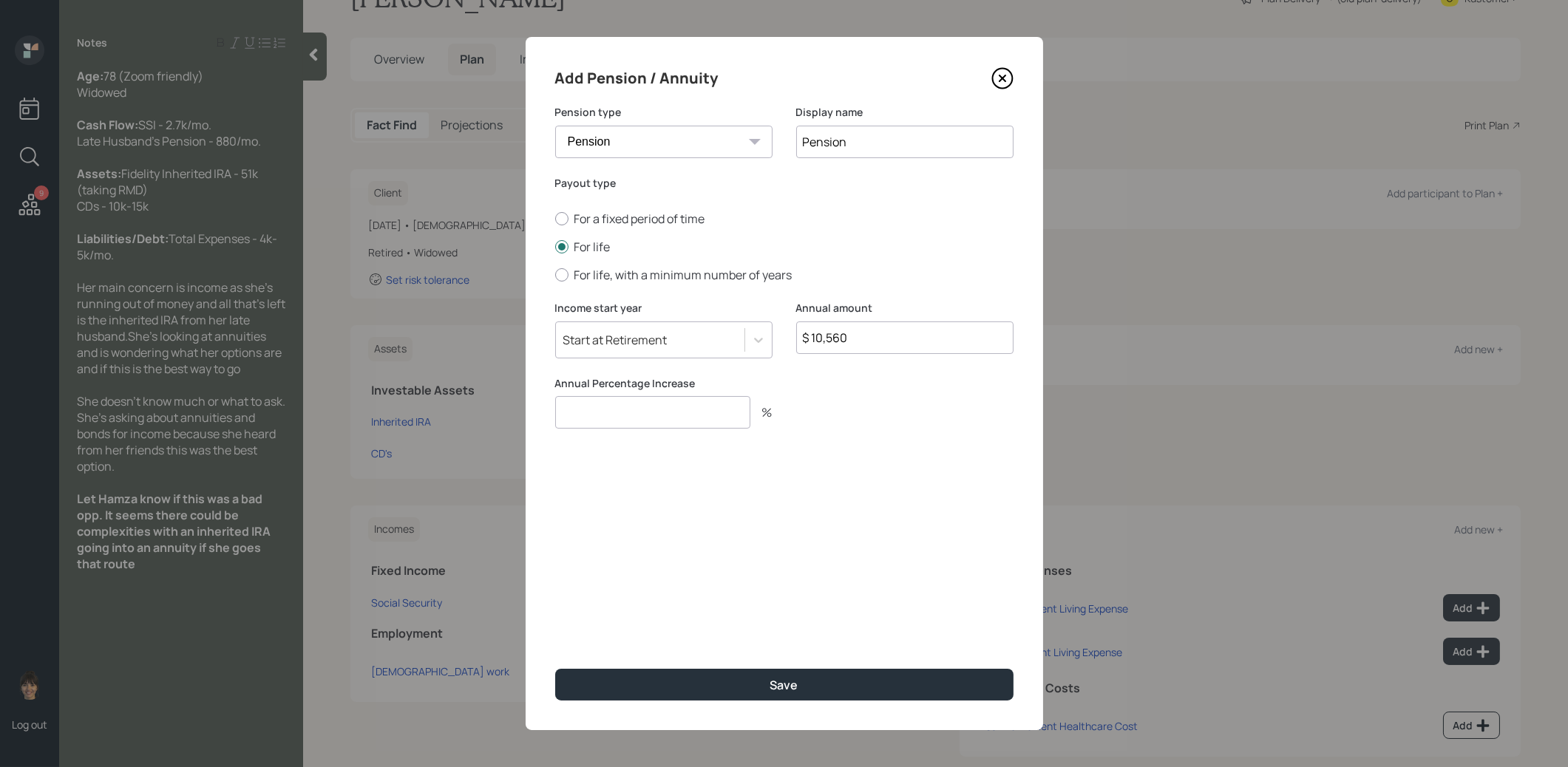
click at [702, 420] on input "number" at bounding box center [653, 412] width 195 height 32
type input "0"
click at [708, 682] on button "Save" at bounding box center [784, 684] width 459 height 31
